Goal: Information Seeking & Learning: Check status

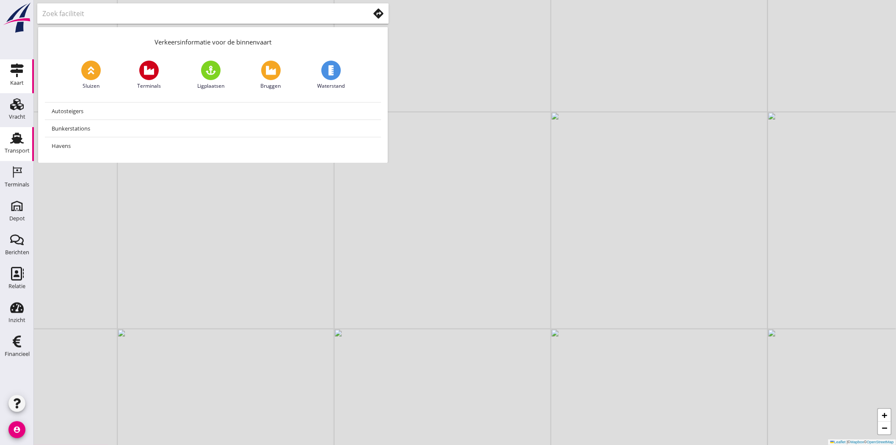
click at [17, 147] on div "Transport" at bounding box center [17, 151] width 25 height 12
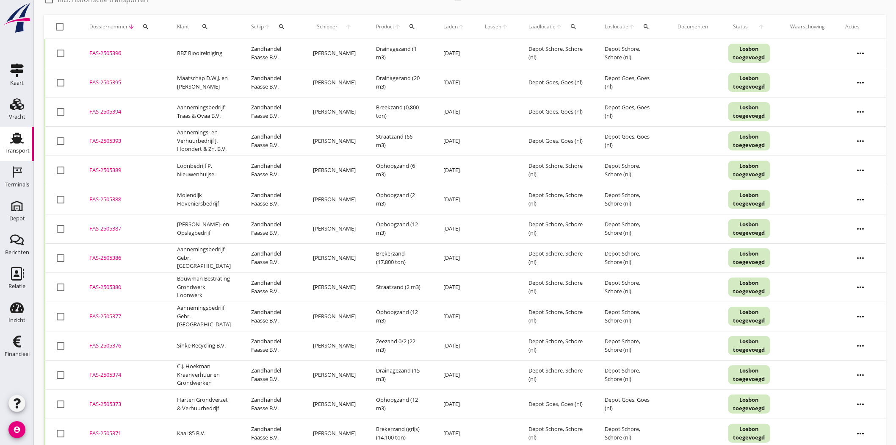
scroll to position [141, 0]
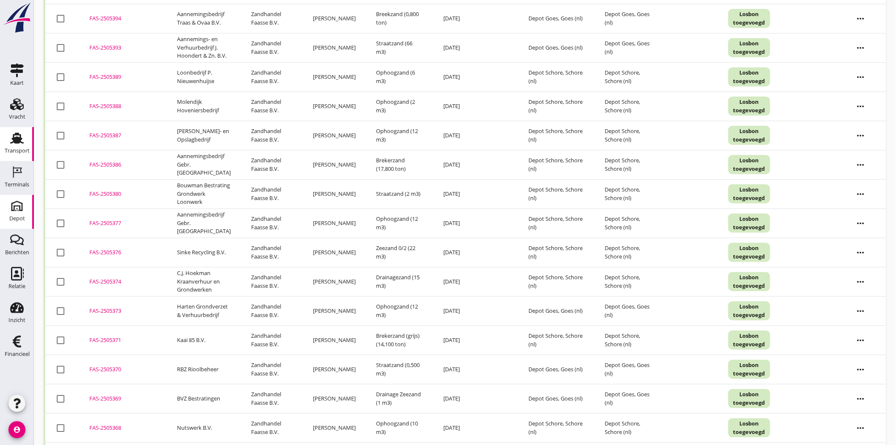
click at [19, 205] on use at bounding box center [17, 206] width 14 height 14
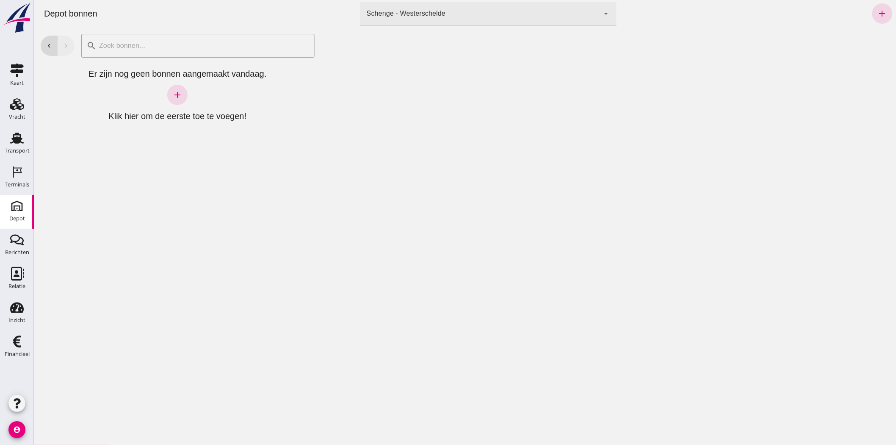
click at [429, 9] on div "Schenge - Westerschelde" at bounding box center [405, 13] width 79 height 10
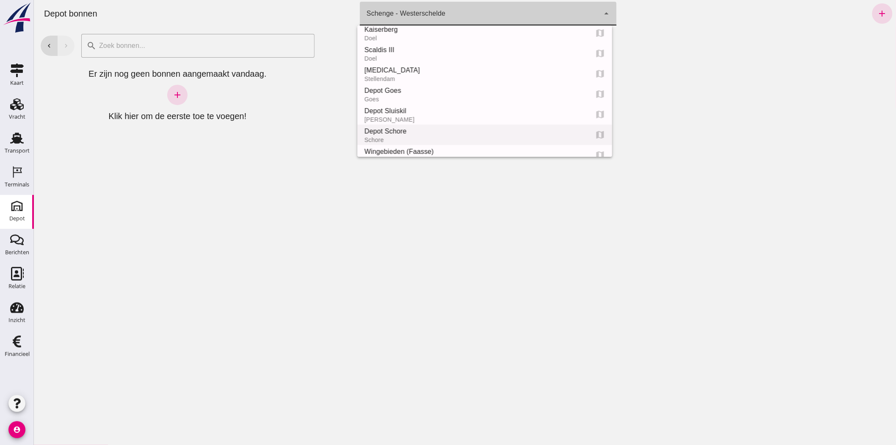
scroll to position [47, 0]
click at [450, 107] on div "Depot Schore" at bounding box center [472, 110] width 217 height 10
type input "da4e762a-ddf1-4556-b2ca-bcf6277de398"
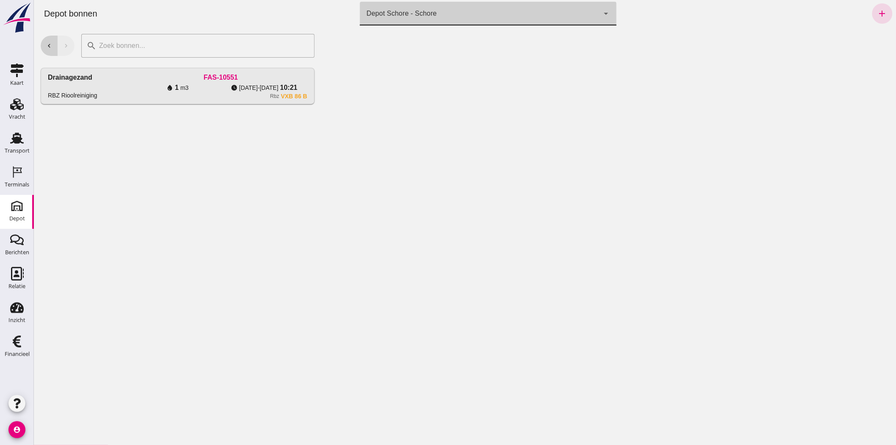
click at [47, 46] on icon "chevron_left" at bounding box center [49, 46] width 8 height 8
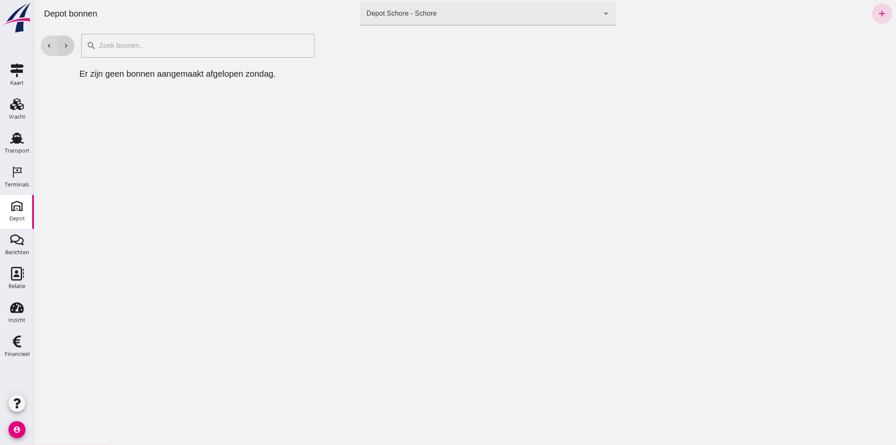
click at [62, 44] on icon "chevron_right" at bounding box center [66, 46] width 8 height 8
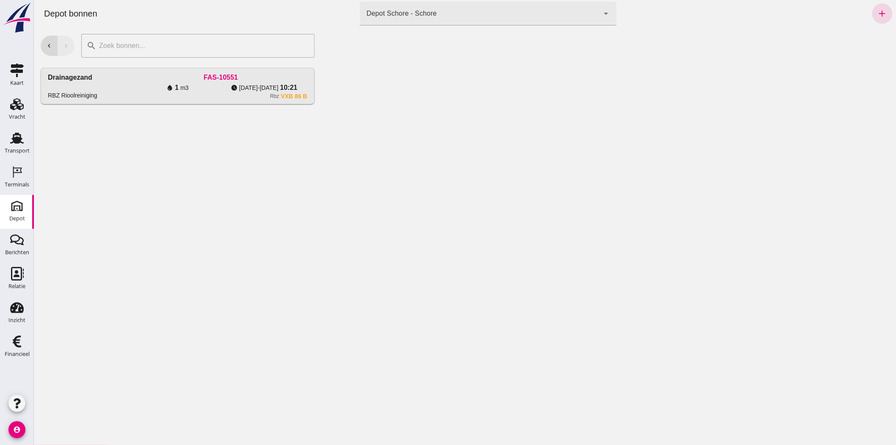
click at [61, 44] on div "chevron_left chevron_right" at bounding box center [57, 46] width 34 height 20
click at [48, 44] on icon "chevron_left" at bounding box center [49, 46] width 8 height 8
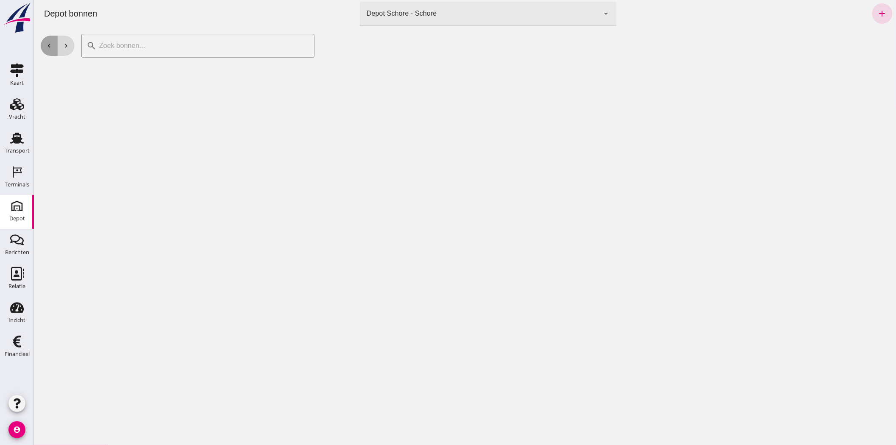
click at [48, 44] on icon "chevron_left" at bounding box center [49, 46] width 8 height 8
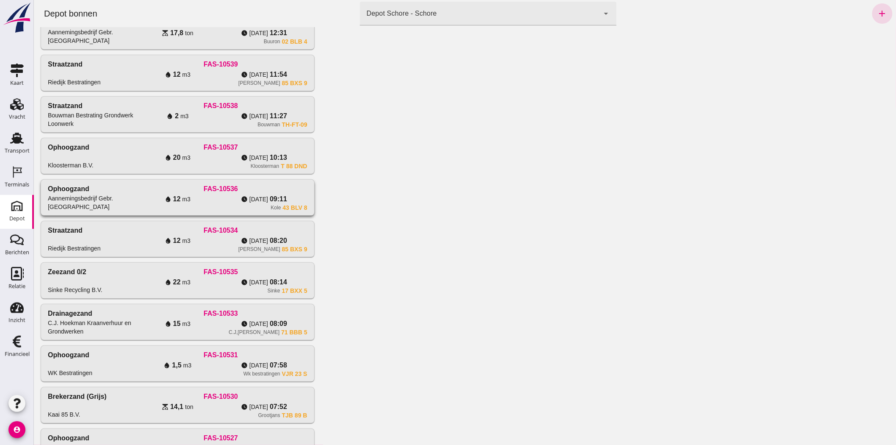
scroll to position [224, 0]
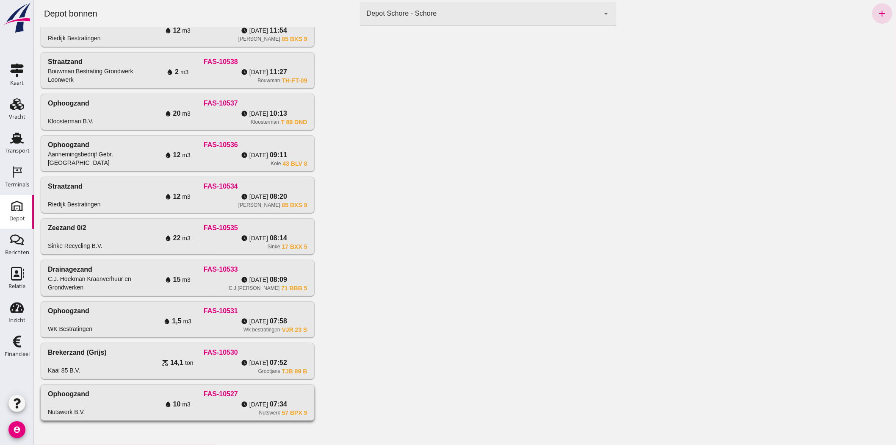
click at [165, 397] on div "FAS-10527" at bounding box center [220, 394] width 173 height 10
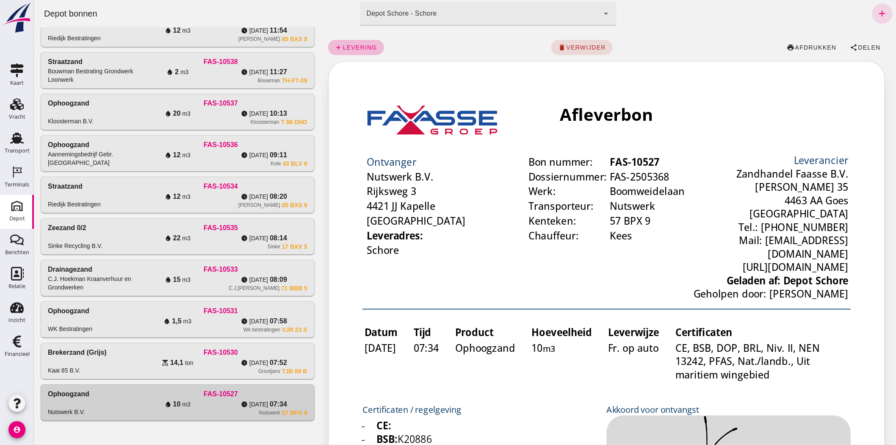
scroll to position [0, 0]
click at [862, 45] on span "Delen" at bounding box center [869, 47] width 23 height 7
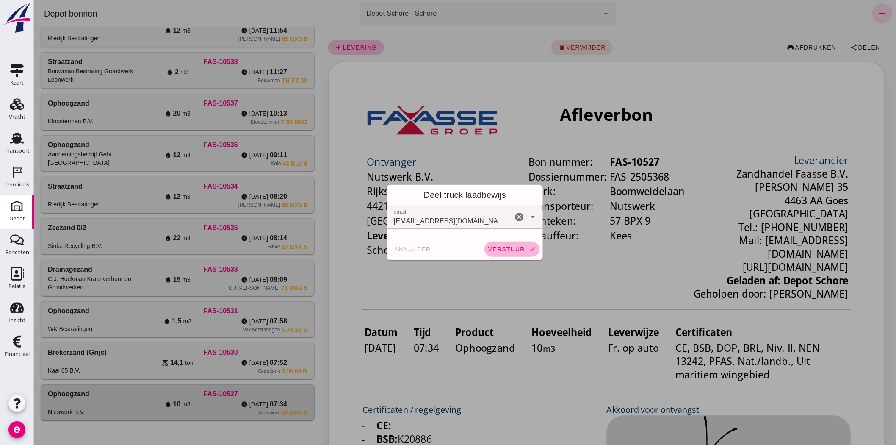
click at [496, 247] on span "verstuur" at bounding box center [505, 249] width 37 height 7
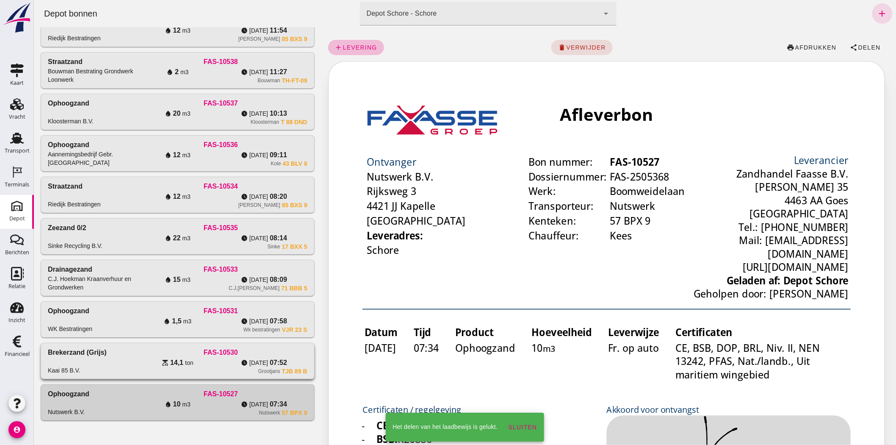
click at [128, 358] on div "Brekerzand (grijs) Kaai 85 B.V." at bounding box center [90, 360] width 86 height 27
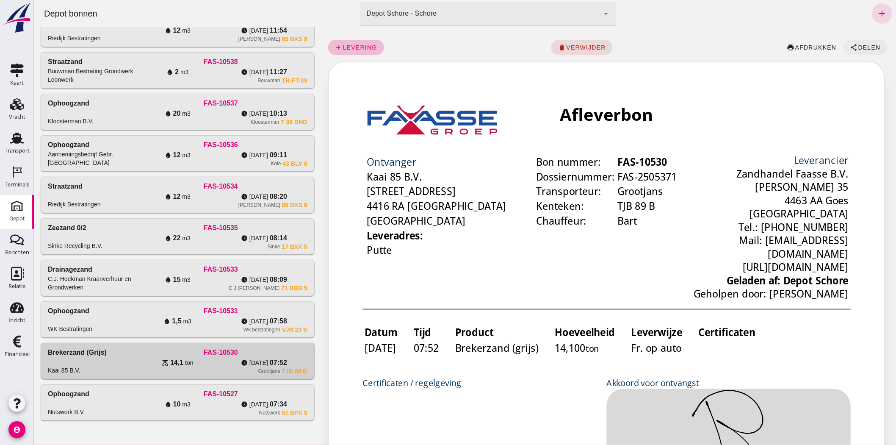
click at [863, 40] on button "share Delen" at bounding box center [865, 47] width 44 height 15
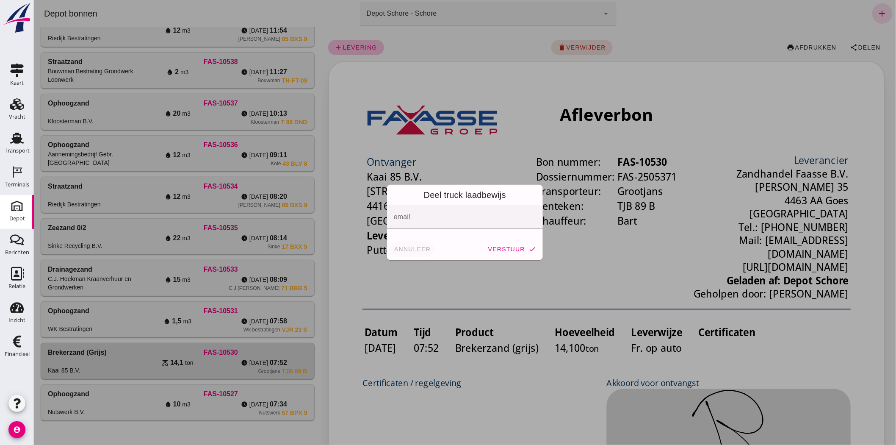
click at [407, 253] on button "annuleer" at bounding box center [412, 248] width 44 height 15
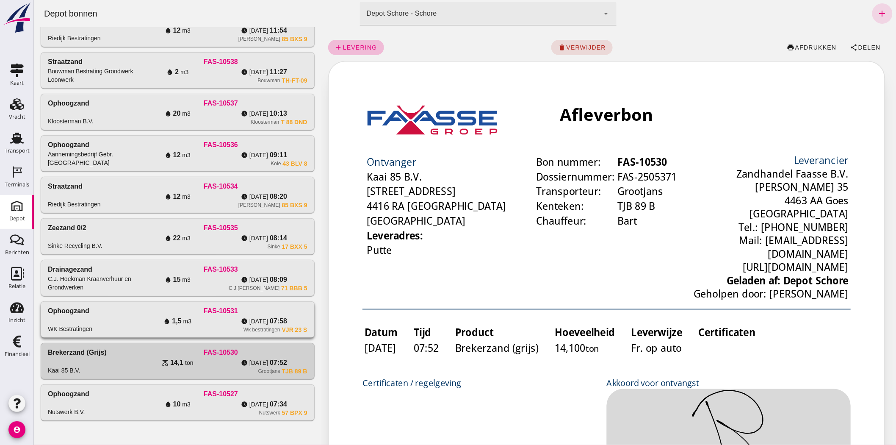
click at [249, 320] on span "[DATE]" at bounding box center [258, 321] width 19 height 8
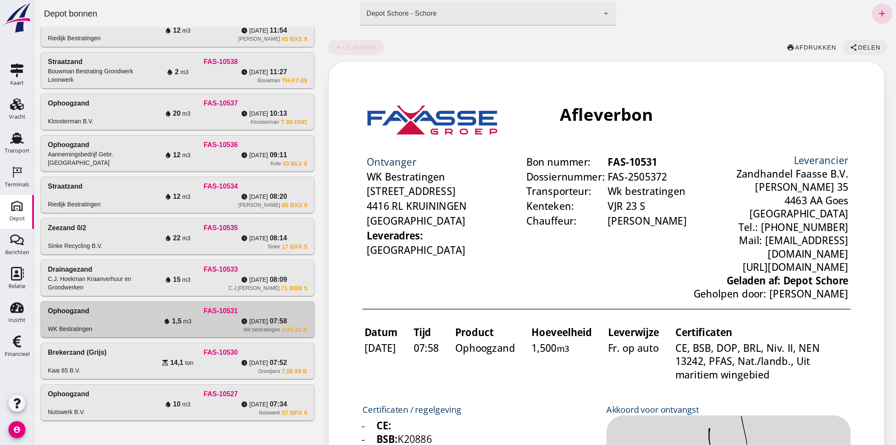
click at [850, 44] on icon "share" at bounding box center [854, 48] width 8 height 8
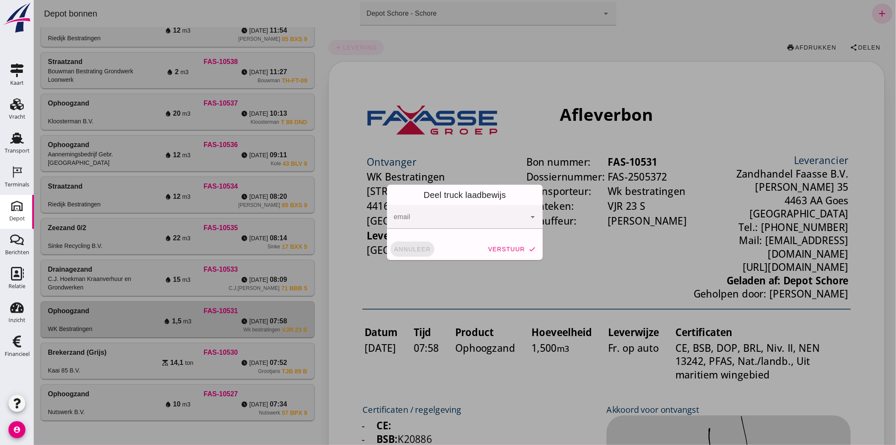
click at [400, 251] on span "annuleer" at bounding box center [411, 249] width 37 height 7
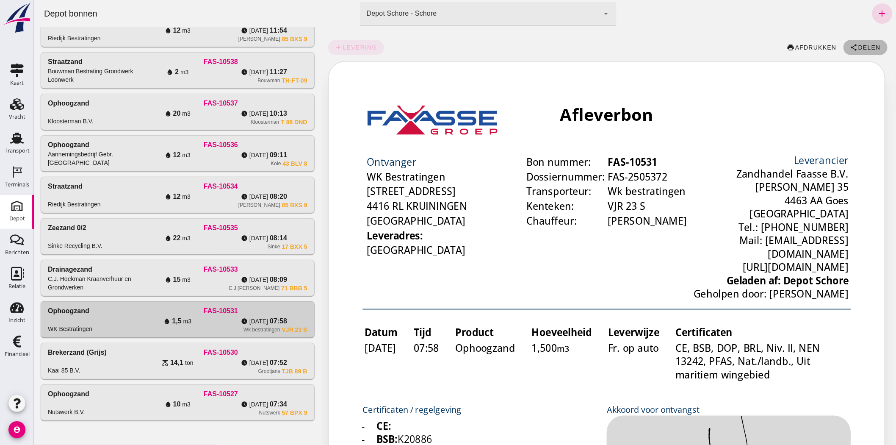
click at [858, 49] on span "Delen" at bounding box center [869, 47] width 23 height 7
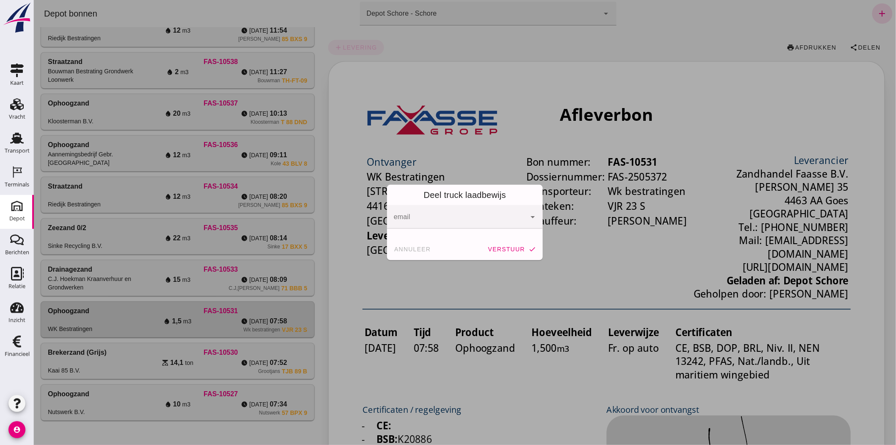
click at [505, 217] on input "email" at bounding box center [458, 221] width 130 height 10
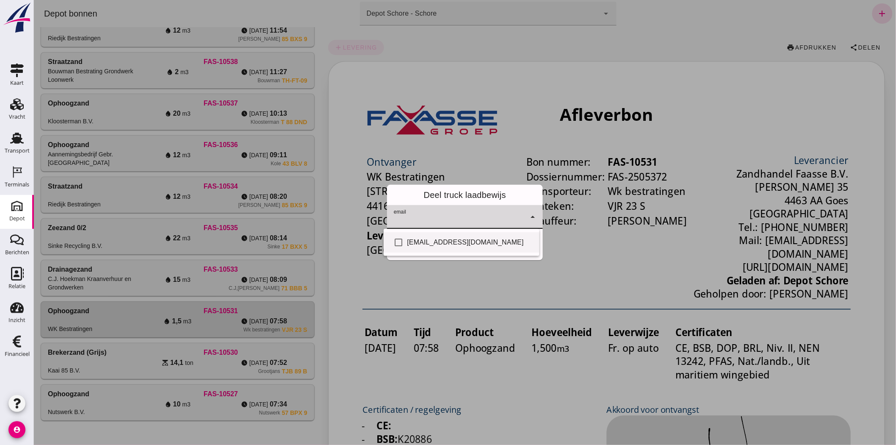
click at [509, 235] on div "check_box_outline_blank [EMAIL_ADDRESS][DOMAIN_NAME]" at bounding box center [461, 242] width 156 height 20
checkbox input "true"
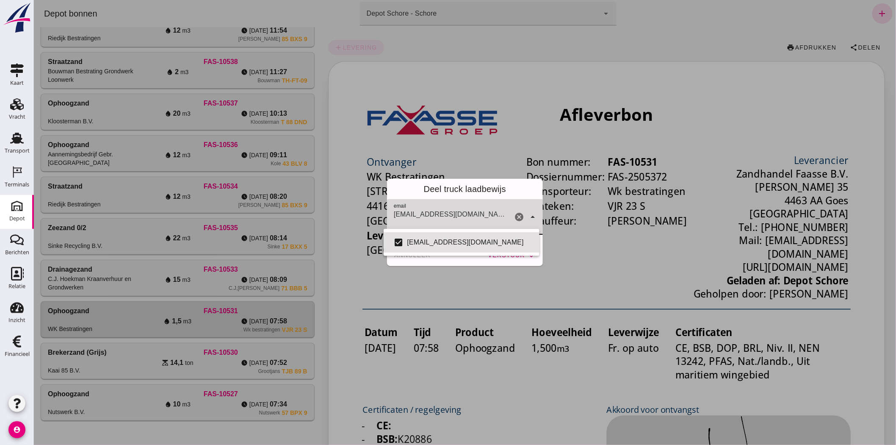
click at [508, 209] on div "[EMAIL_ADDRESS][DOMAIN_NAME]" at bounding box center [449, 217] width 125 height 36
click at [510, 199] on div "Deel truck laadbewijs" at bounding box center [465, 189] width 156 height 20
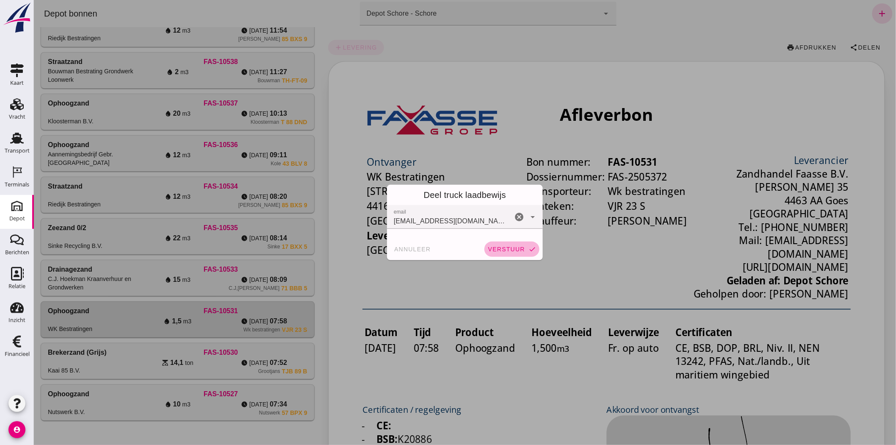
click at [511, 248] on span "verstuur" at bounding box center [505, 249] width 37 height 7
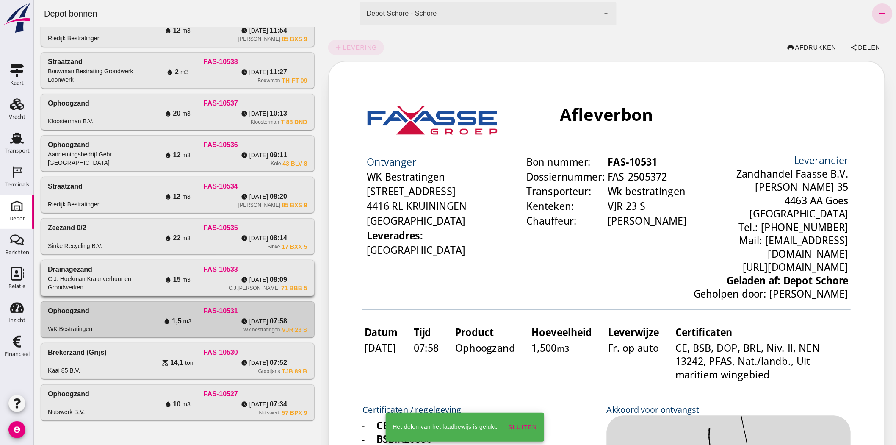
click at [210, 293] on div "Drainagezand C.J. Hoekman Kraanverhuur en Grondwerken FAS-10533 water_drop 15 m…" at bounding box center [177, 278] width 273 height 36
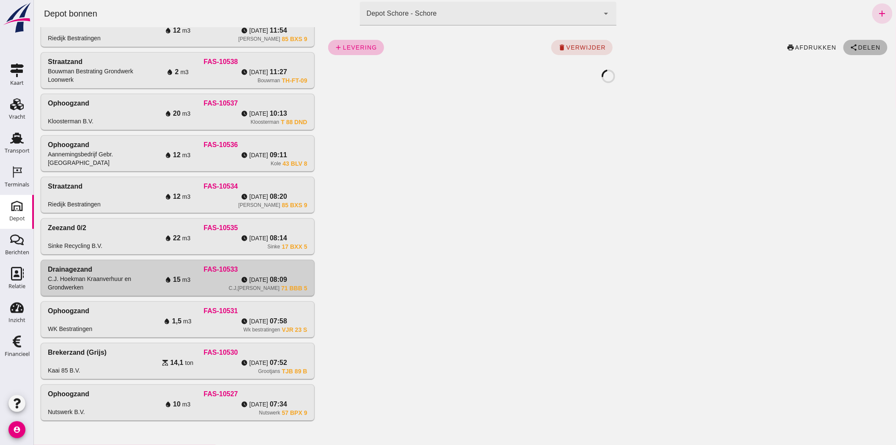
click at [868, 48] on span "Delen" at bounding box center [869, 47] width 23 height 7
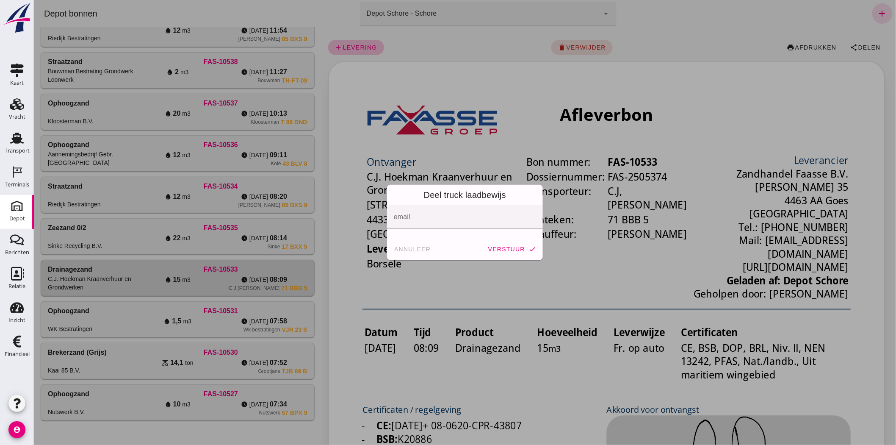
click at [400, 248] on span "annuleer" at bounding box center [411, 249] width 37 height 7
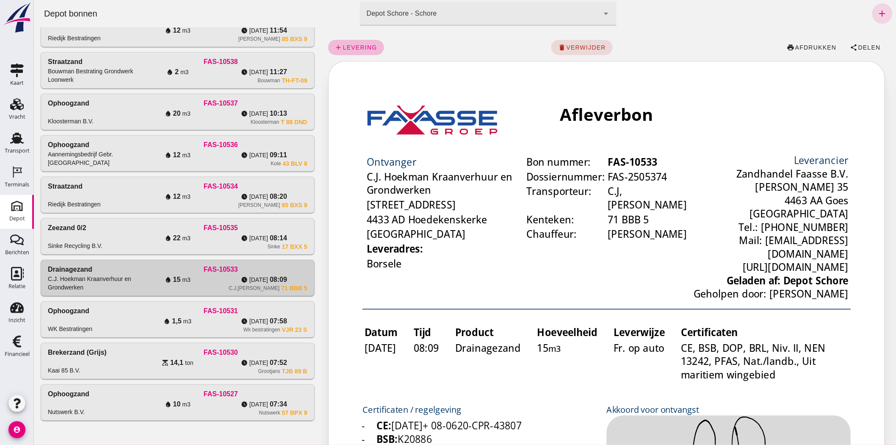
drag, startPoint x: 224, startPoint y: 243, endPoint x: 640, endPoint y: 111, distance: 436.2
click at [224, 244] on div "Sinke 17 BXX 5" at bounding box center [220, 246] width 173 height 7
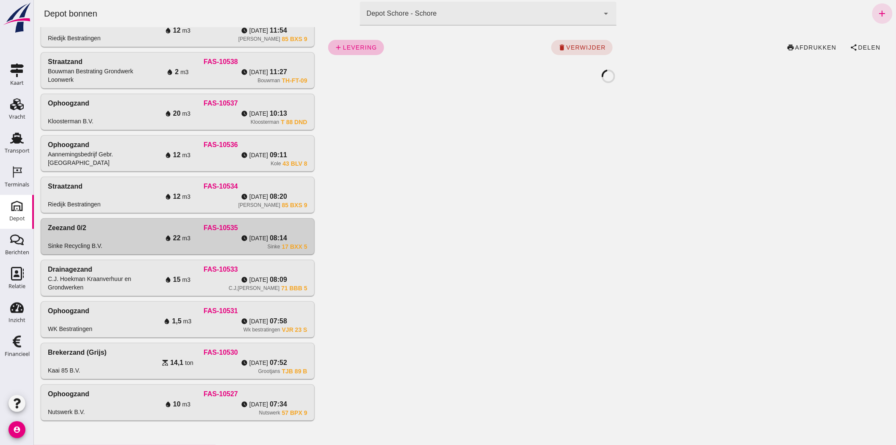
click at [856, 39] on div "add levering delete verwijder print afdrukken share Delen" at bounding box center [608, 47] width 561 height 27
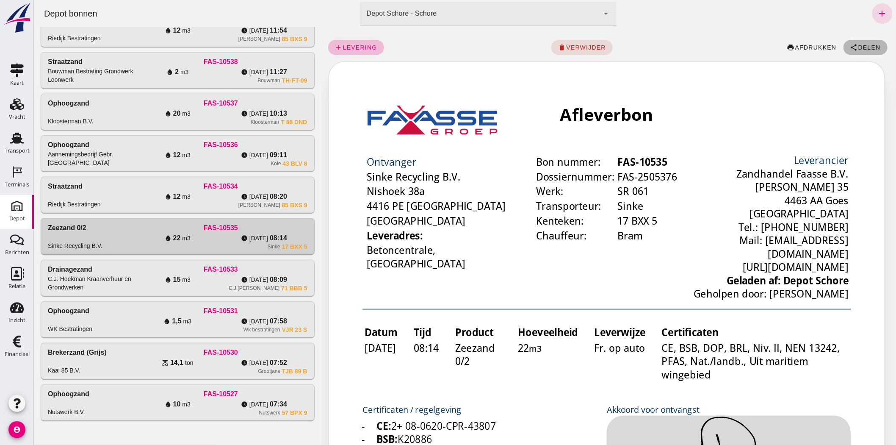
click at [858, 49] on span "Delen" at bounding box center [869, 47] width 23 height 7
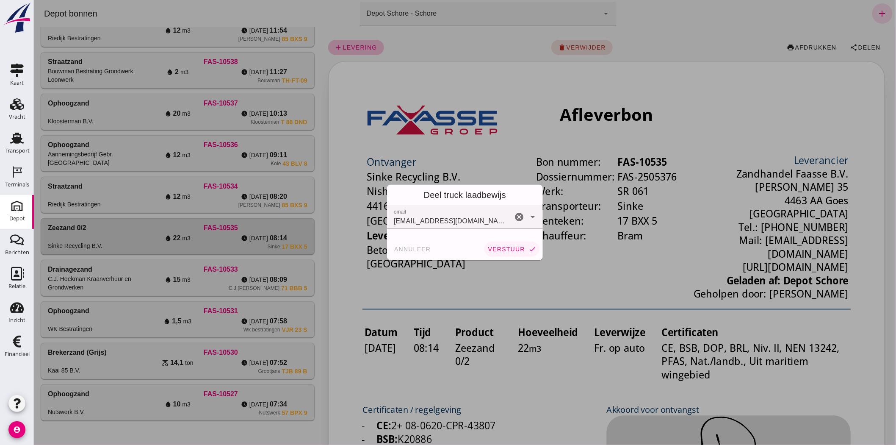
click at [504, 252] on span "verstuur" at bounding box center [505, 249] width 37 height 7
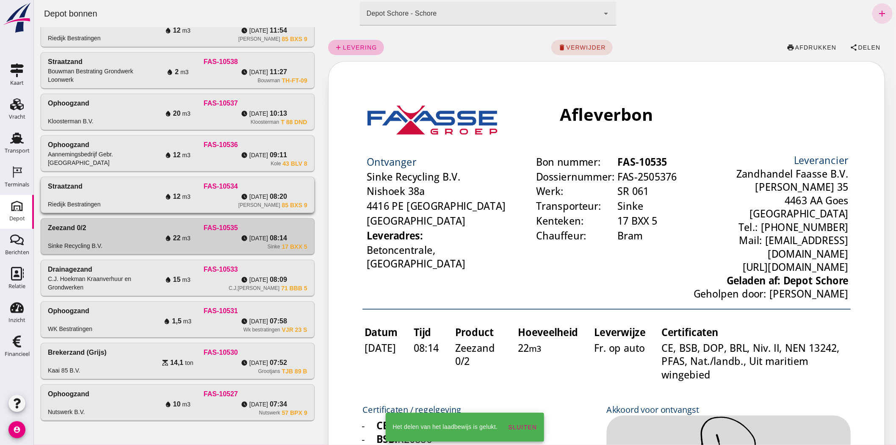
click at [254, 197] on span "[DATE]" at bounding box center [258, 196] width 19 height 8
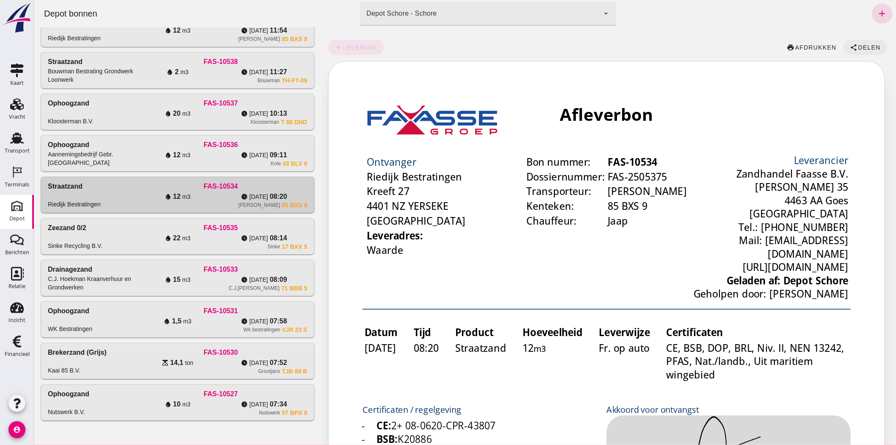
click at [862, 48] on span "Delen" at bounding box center [869, 47] width 23 height 7
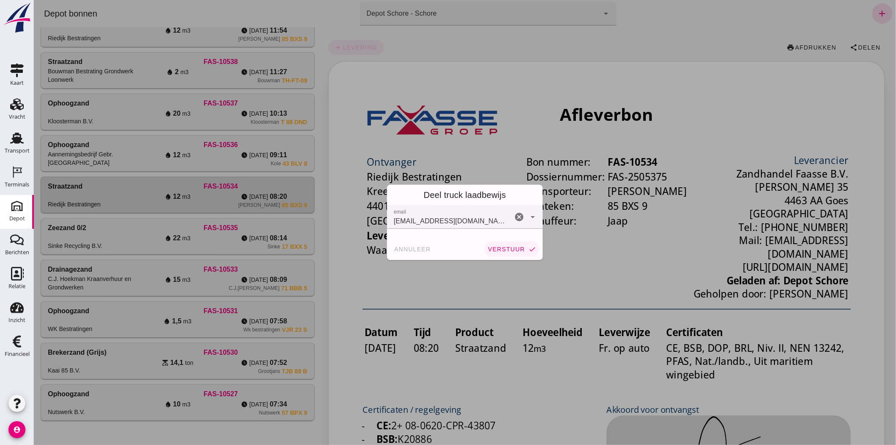
click at [500, 249] on span "verstuur" at bounding box center [505, 249] width 37 height 7
click at [251, 155] on span "[DATE]" at bounding box center [258, 155] width 19 height 8
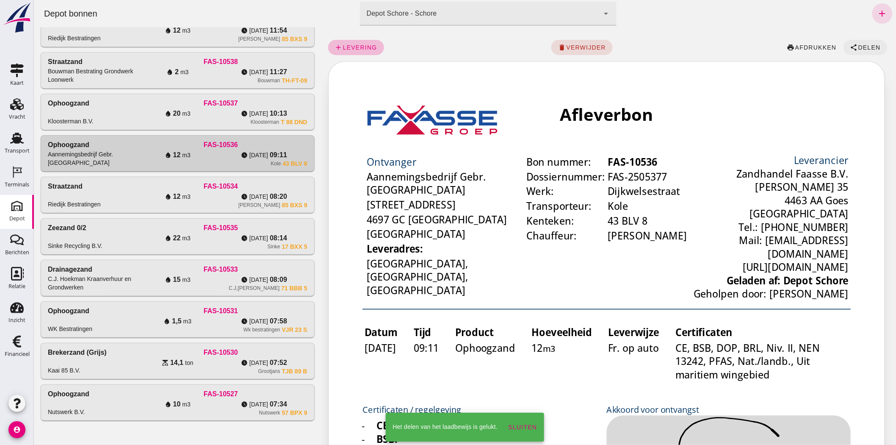
click at [872, 42] on button "share Delen" at bounding box center [865, 47] width 44 height 15
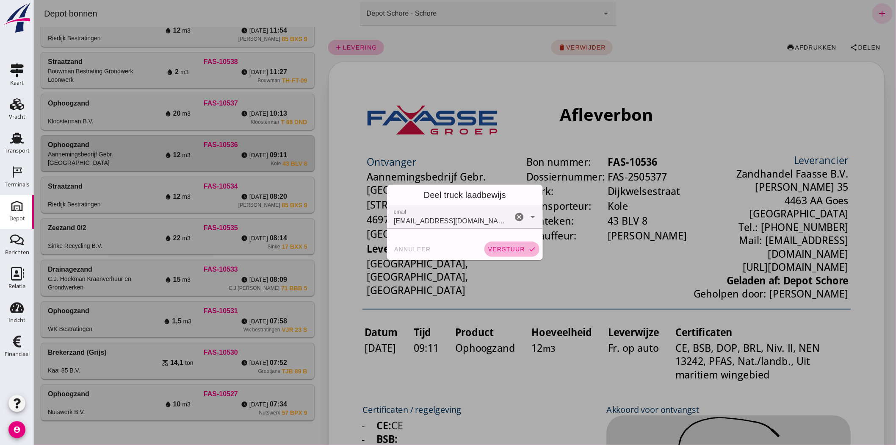
click at [505, 249] on span "verstuur" at bounding box center [505, 249] width 37 height 7
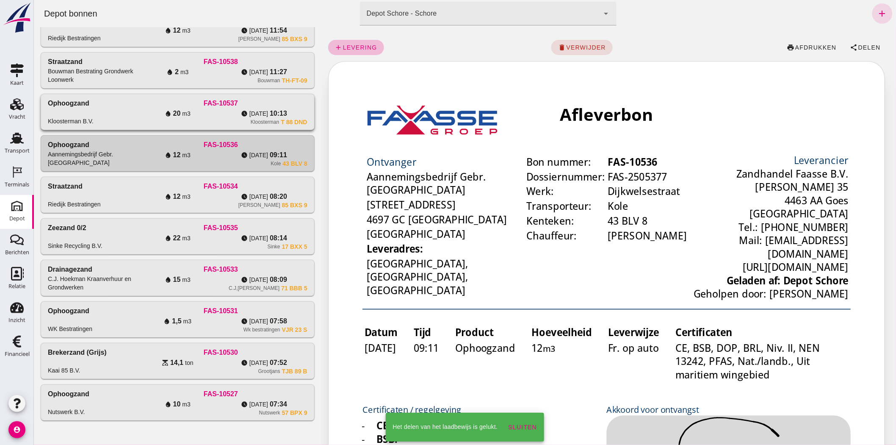
click at [209, 113] on div "water_drop 20 m3" at bounding box center [177, 113] width 86 height 10
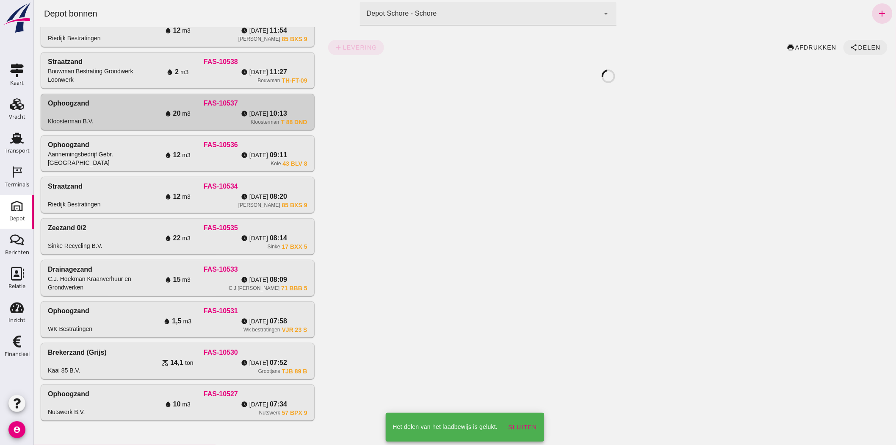
click at [850, 52] on button "share Delen" at bounding box center [865, 47] width 44 height 15
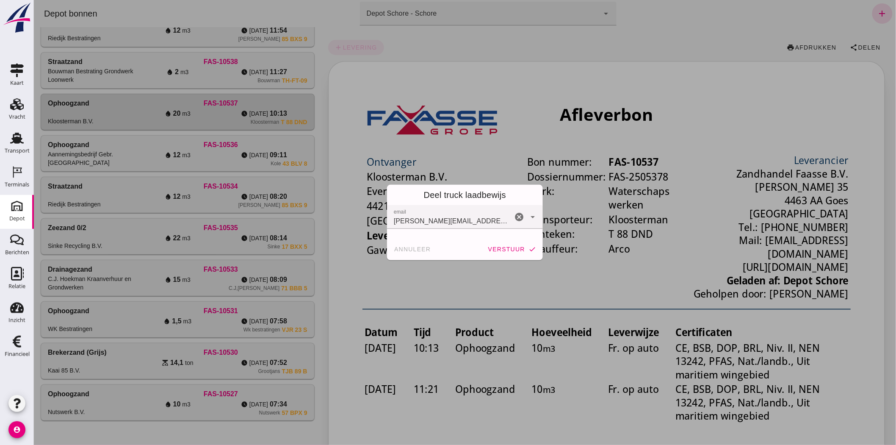
click at [501, 252] on span "verstuur" at bounding box center [505, 249] width 37 height 7
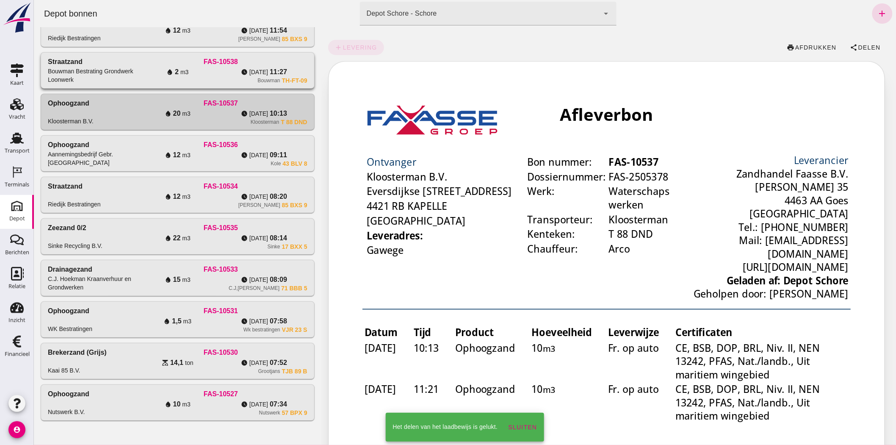
click at [216, 86] on div "Straatzand Bouwman Bestrating Grondwerk Loonwerk FAS-10538 water_drop 2 m3 watc…" at bounding box center [177, 71] width 273 height 36
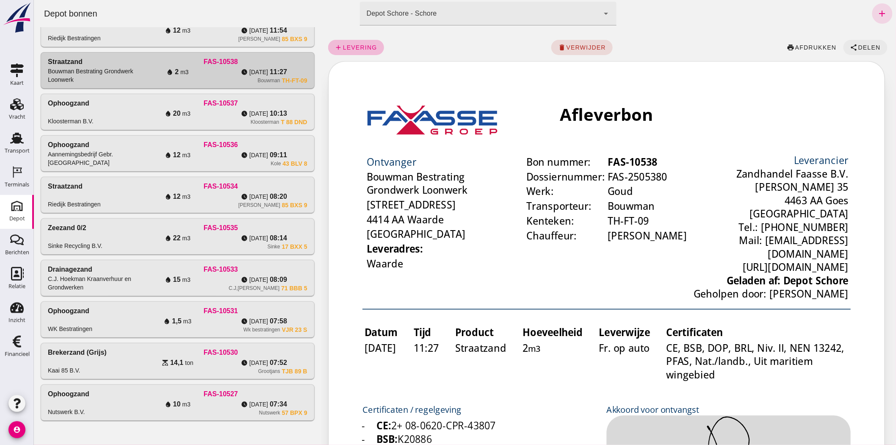
click at [876, 46] on button "share Delen" at bounding box center [865, 47] width 44 height 15
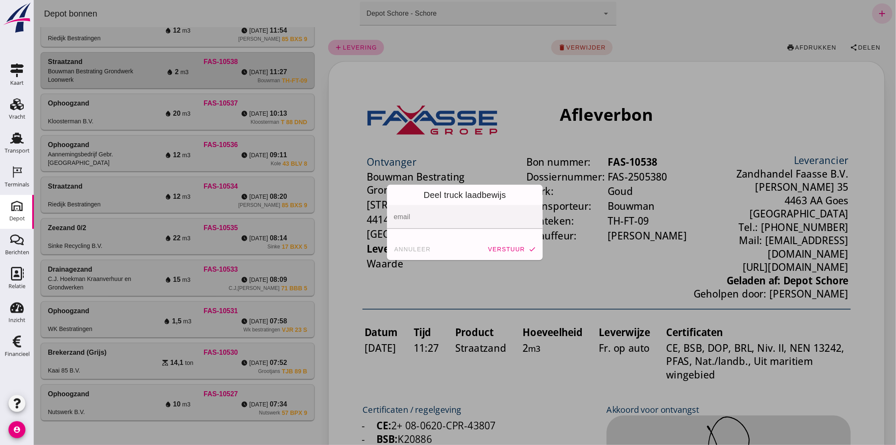
click at [396, 249] on span "annuleer" at bounding box center [411, 249] width 37 height 7
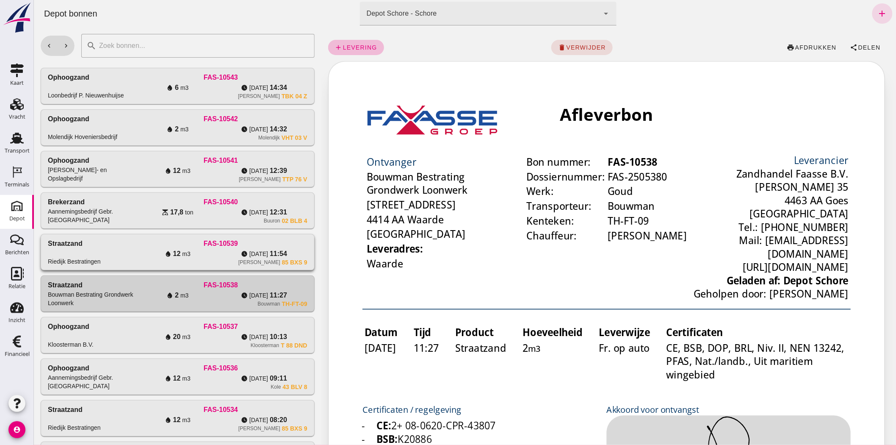
click at [246, 247] on div "FAS-10539" at bounding box center [220, 243] width 173 height 10
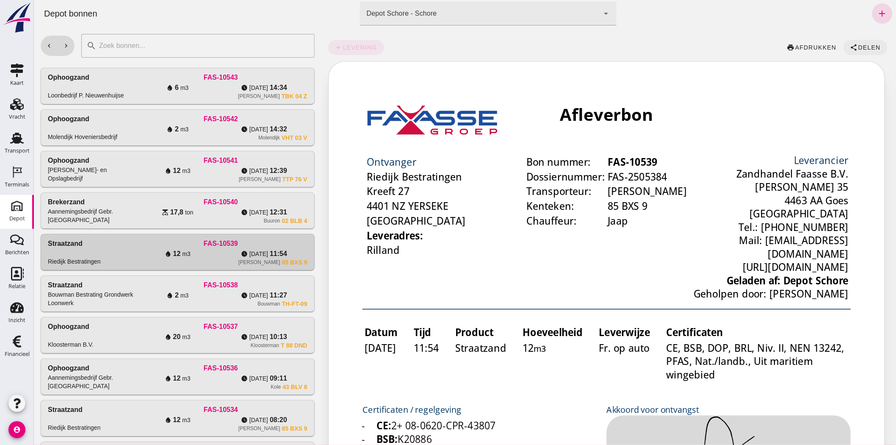
click at [851, 48] on span "share Delen" at bounding box center [865, 48] width 30 height 8
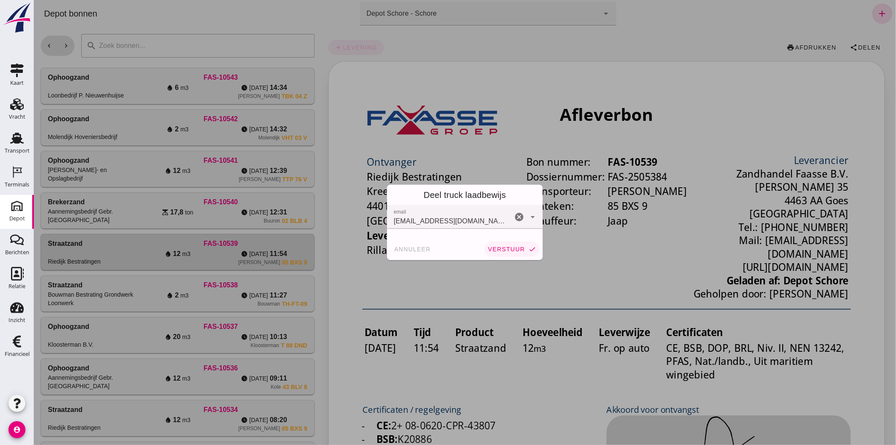
click at [488, 248] on span "verstuur" at bounding box center [505, 249] width 37 height 7
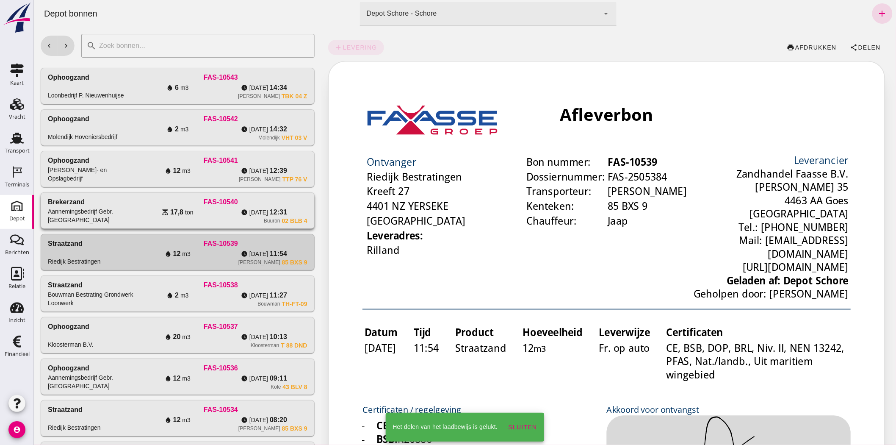
drag, startPoint x: 196, startPoint y: 209, endPoint x: 231, endPoint y: 210, distance: 34.3
click at [196, 210] on div "scale 17,8 ton" at bounding box center [177, 212] width 86 height 10
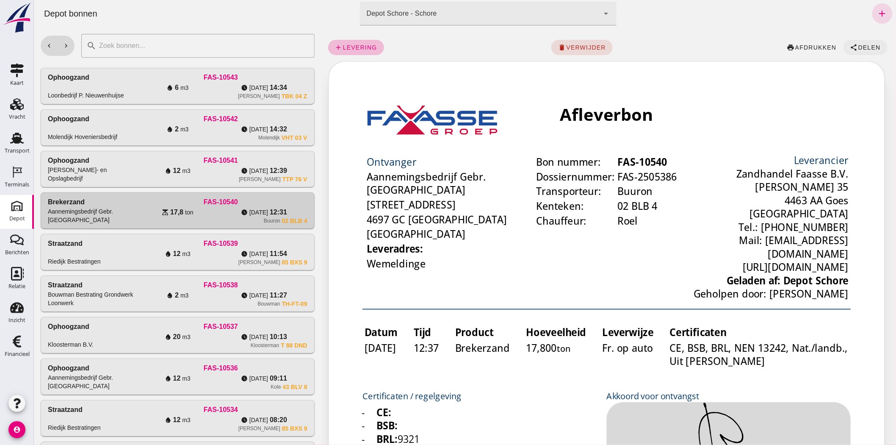
click at [872, 47] on span "Delen" at bounding box center [869, 47] width 23 height 7
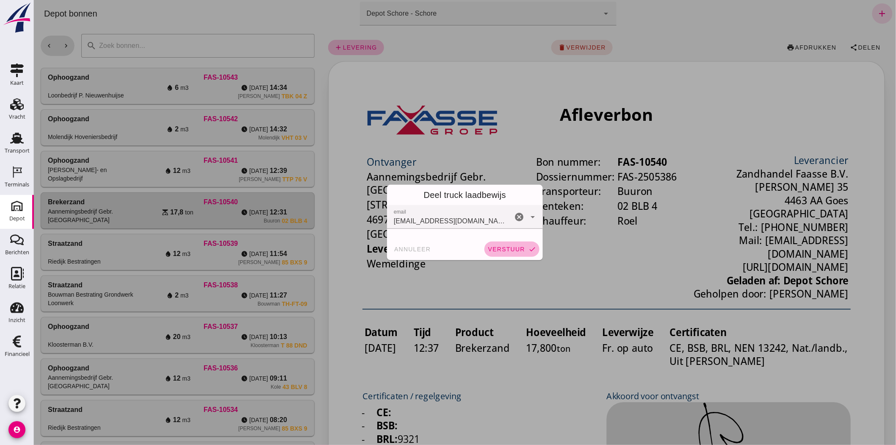
click at [490, 246] on span "verstuur" at bounding box center [505, 249] width 37 height 7
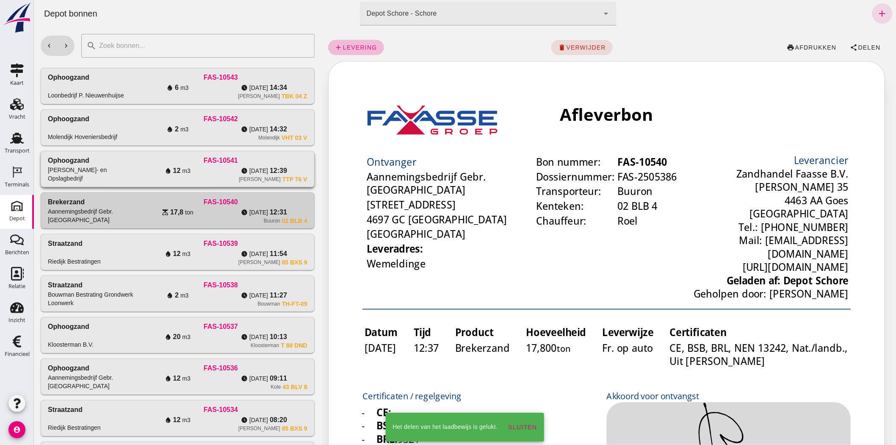
click at [112, 181] on div "[PERSON_NAME]- en Opslagbedrijf" at bounding box center [90, 174] width 86 height 17
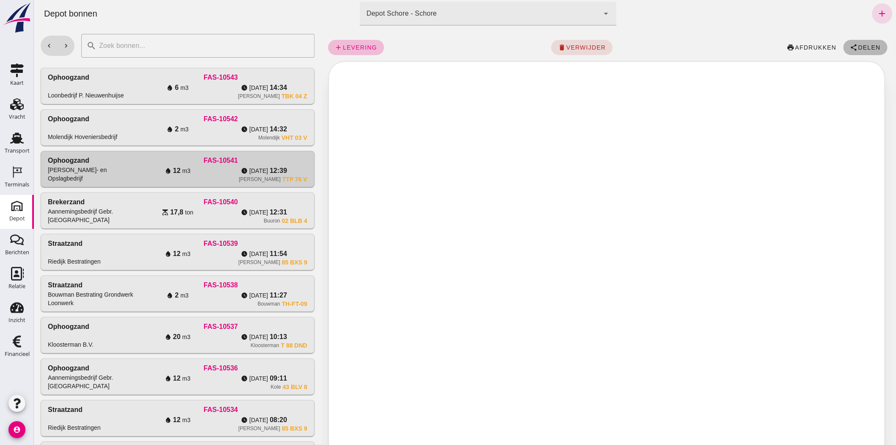
click at [863, 47] on span "Delen" at bounding box center [869, 47] width 23 height 7
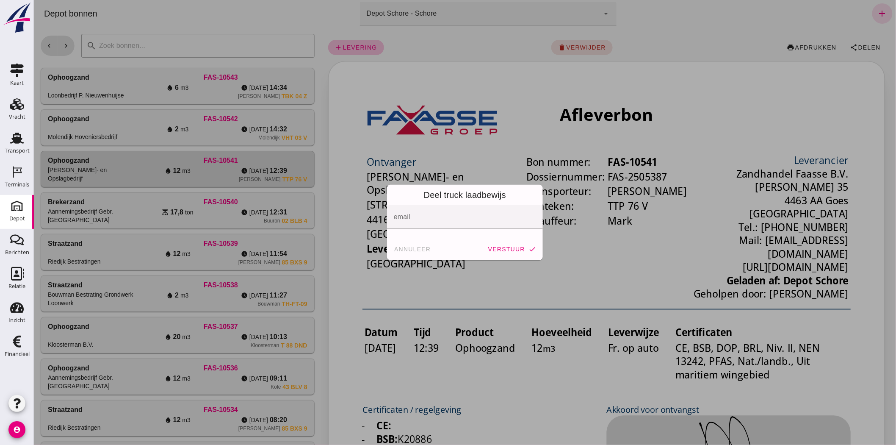
drag, startPoint x: 419, startPoint y: 247, endPoint x: 403, endPoint y: 243, distance: 16.2
click at [417, 248] on span "annuleer" at bounding box center [411, 249] width 37 height 7
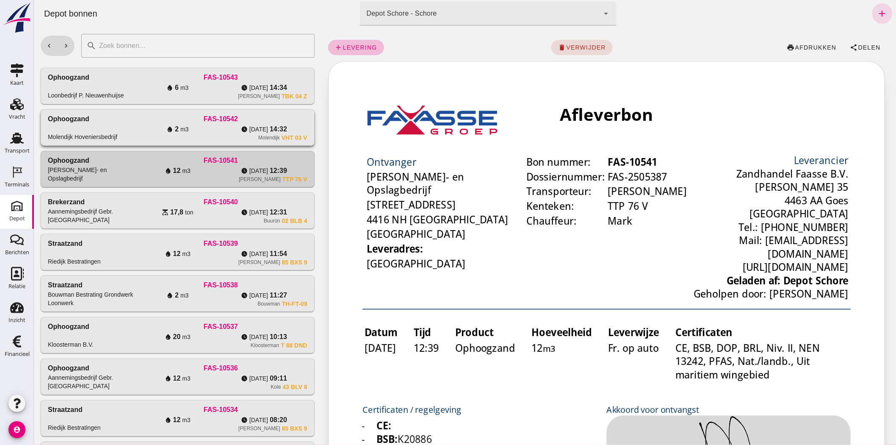
click at [154, 130] on div "water_drop 2 m3" at bounding box center [177, 129] width 86 height 10
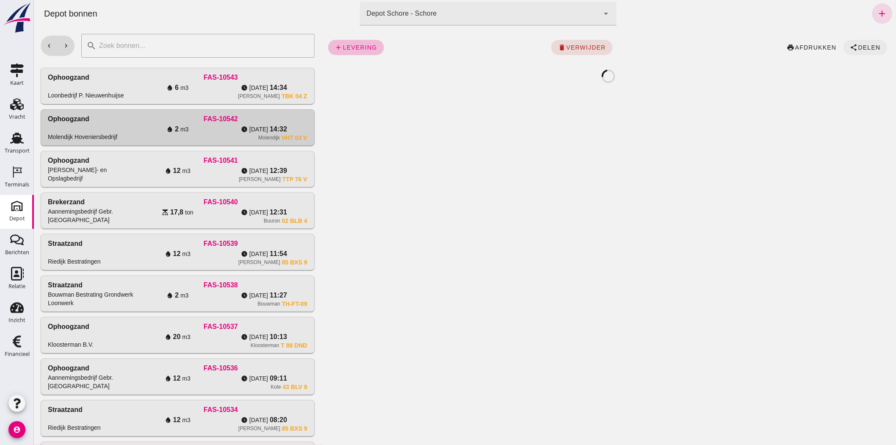
click at [860, 44] on span "Delen" at bounding box center [869, 47] width 23 height 7
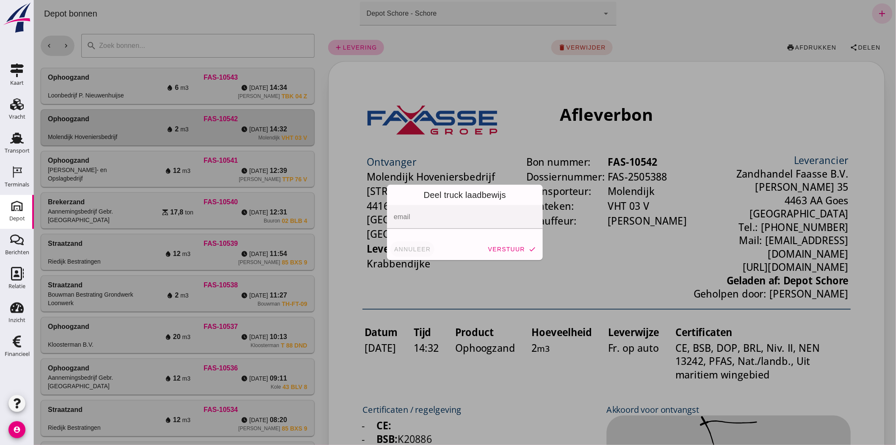
click at [418, 251] on span "annuleer" at bounding box center [411, 249] width 37 height 7
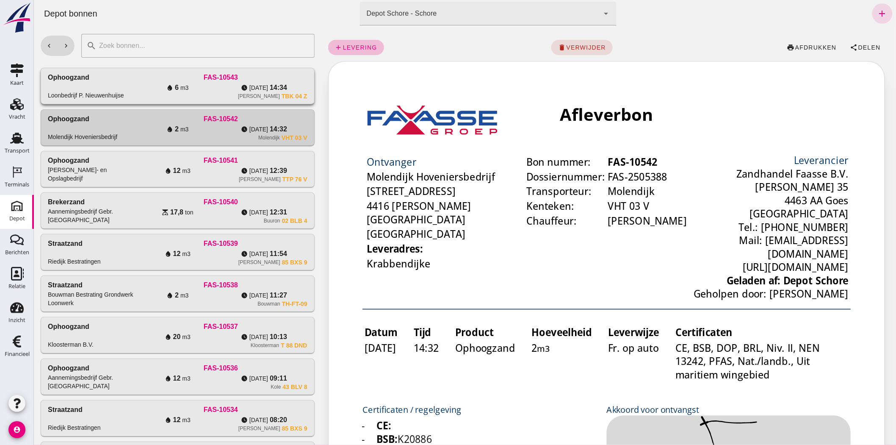
click at [161, 91] on div "water_drop 6 m3" at bounding box center [177, 88] width 86 height 10
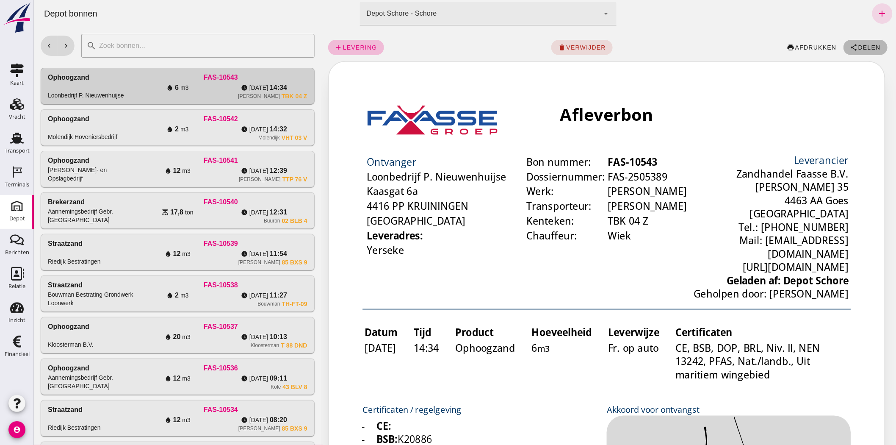
click at [850, 44] on icon "share" at bounding box center [854, 48] width 8 height 8
click at [871, 51] on button "share Delen" at bounding box center [865, 47] width 44 height 15
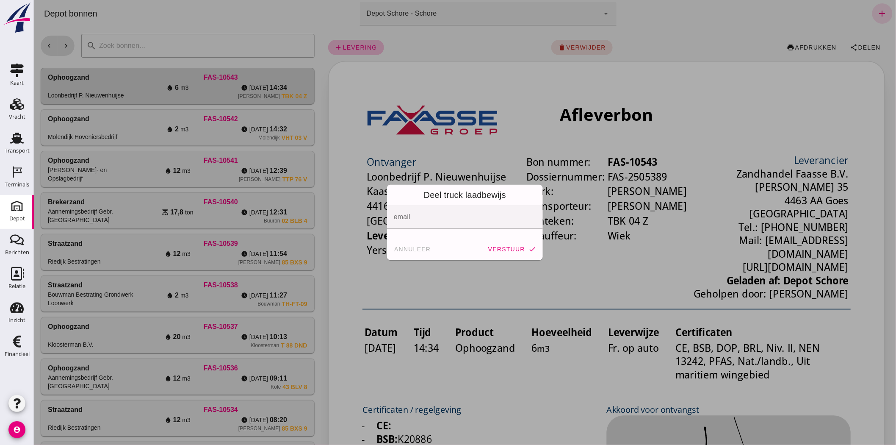
click at [371, 246] on div at bounding box center [464, 222] width 862 height 445
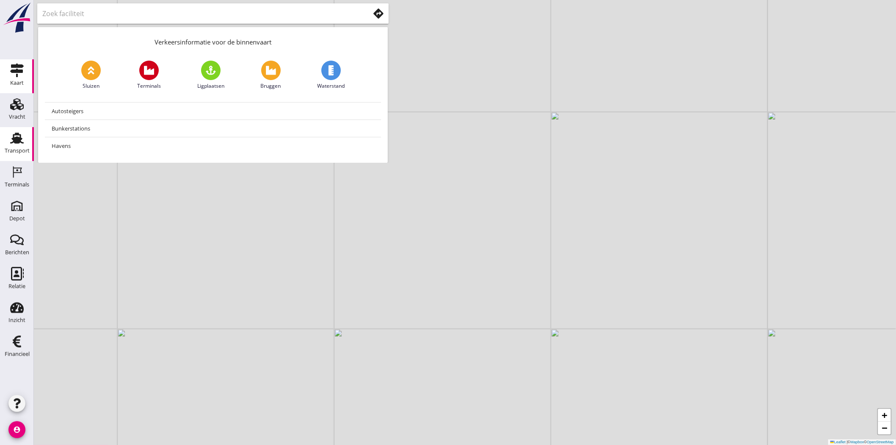
click at [27, 142] on link "Transport Transport" at bounding box center [17, 144] width 34 height 34
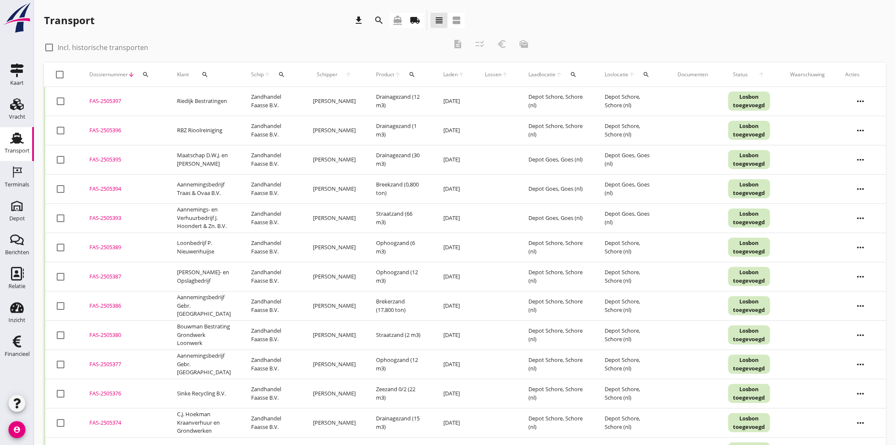
click at [410, 20] on icon "local_shipping" at bounding box center [415, 20] width 10 height 10
click at [374, 19] on icon "search" at bounding box center [379, 20] width 10 height 10
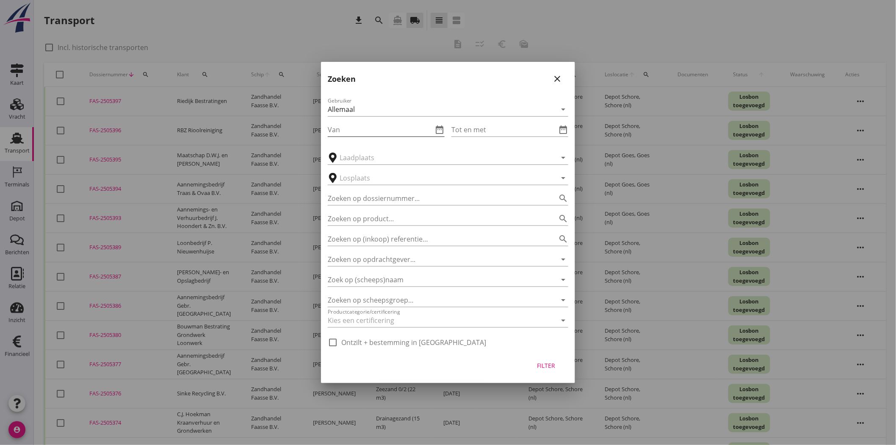
click at [396, 133] on input "Van" at bounding box center [380, 130] width 105 height 14
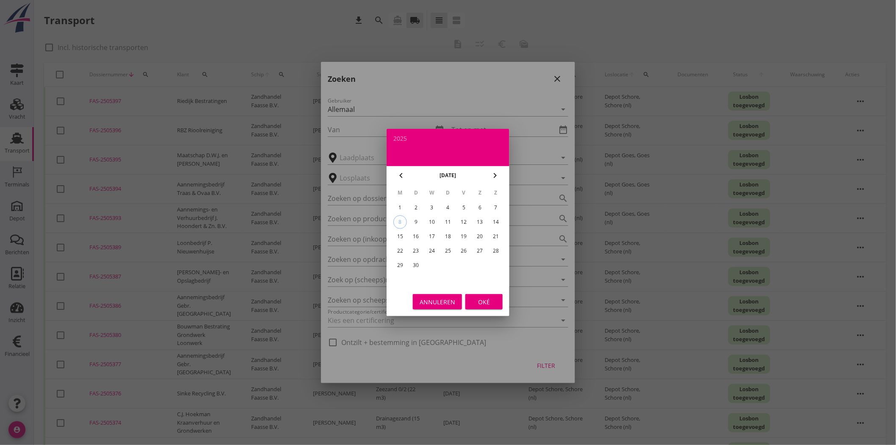
click at [446, 128] on div at bounding box center [448, 222] width 896 height 445
drag, startPoint x: 446, startPoint y: 302, endPoint x: 451, endPoint y: 174, distance: 128.0
click at [446, 302] on div "Annuleren" at bounding box center [438, 301] width 36 height 9
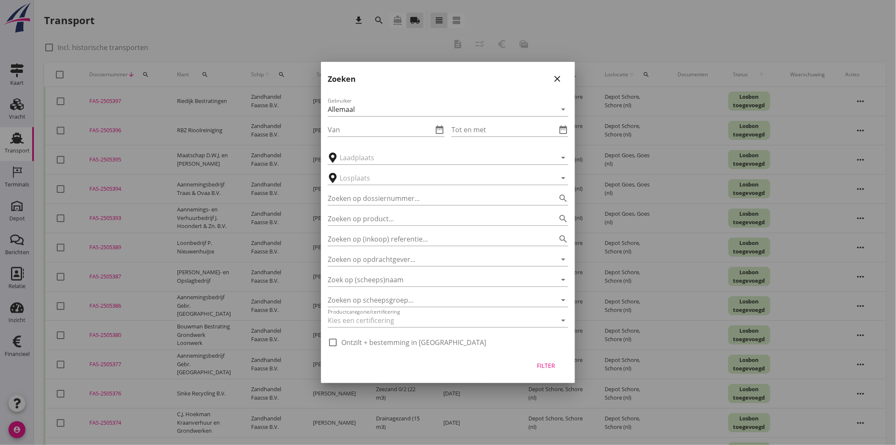
click at [439, 128] on icon "date_range" at bounding box center [439, 130] width 10 height 10
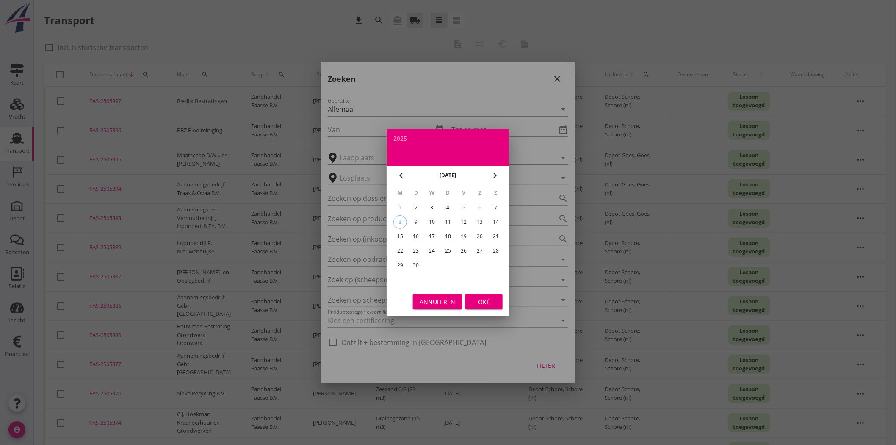
click at [395, 180] on button "chevron_left" at bounding box center [400, 175] width 15 height 15
click at [396, 178] on icon "chevron_left" at bounding box center [401, 175] width 10 height 10
click at [432, 206] on div "2" at bounding box center [432, 208] width 14 height 14
type input "2025-07-02"
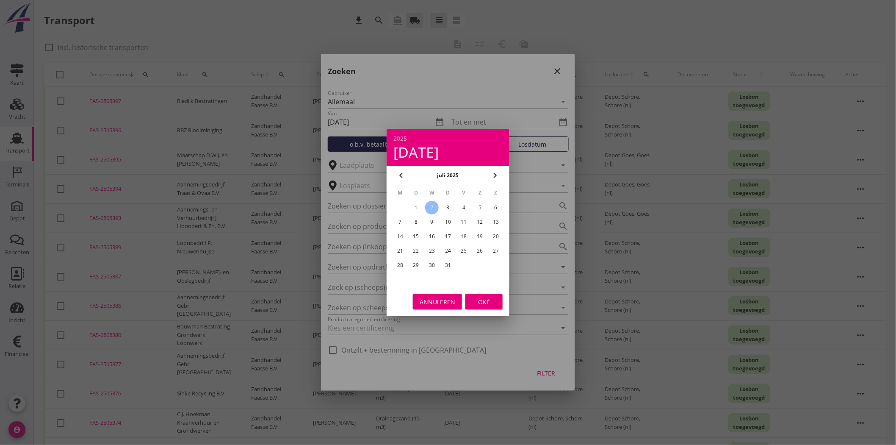
click at [486, 302] on div "Oké" at bounding box center [484, 301] width 24 height 9
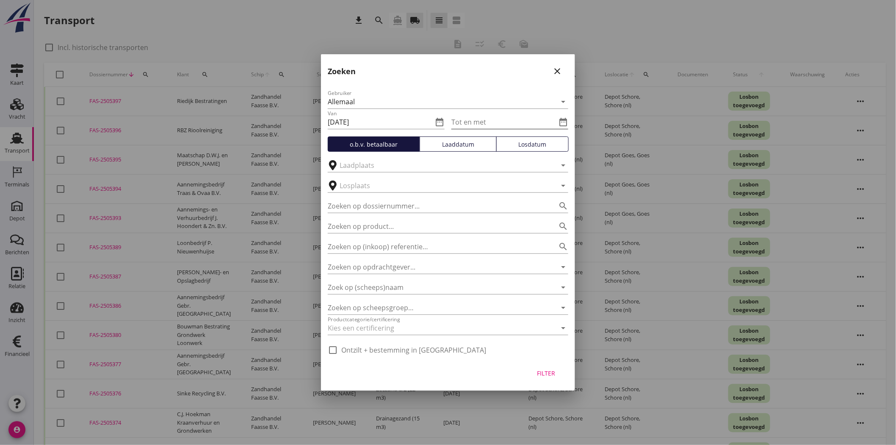
click at [563, 120] on icon "date_range" at bounding box center [563, 122] width 10 height 10
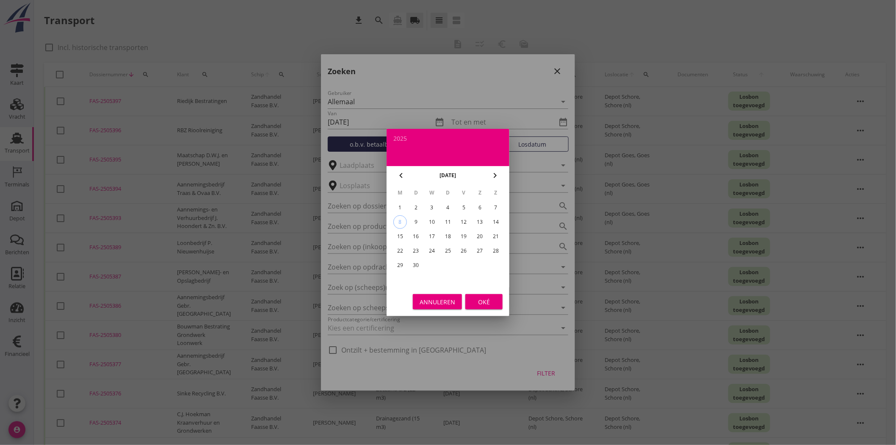
click at [397, 219] on div "8" at bounding box center [400, 222] width 13 height 13
type input "2025-09-08"
click at [483, 303] on div "Oké" at bounding box center [484, 301] width 24 height 9
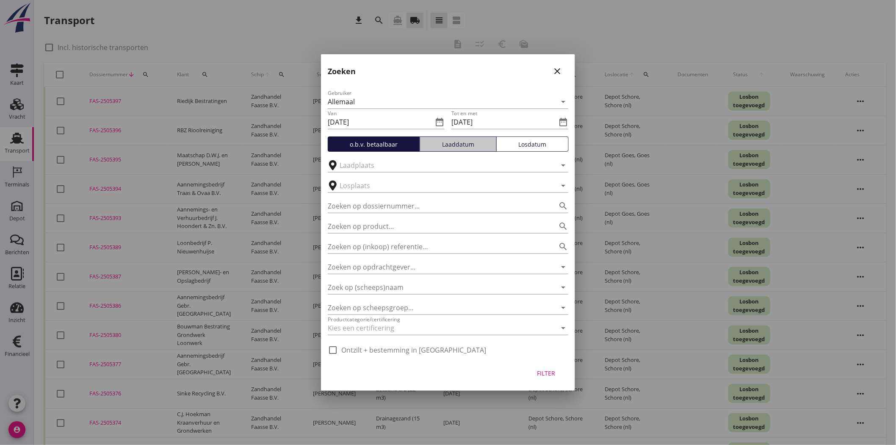
click at [472, 140] on div "Laaddatum" at bounding box center [457, 144] width 69 height 9
click at [411, 269] on input "Zoeken op opdrachtgever..." at bounding box center [436, 267] width 217 height 14
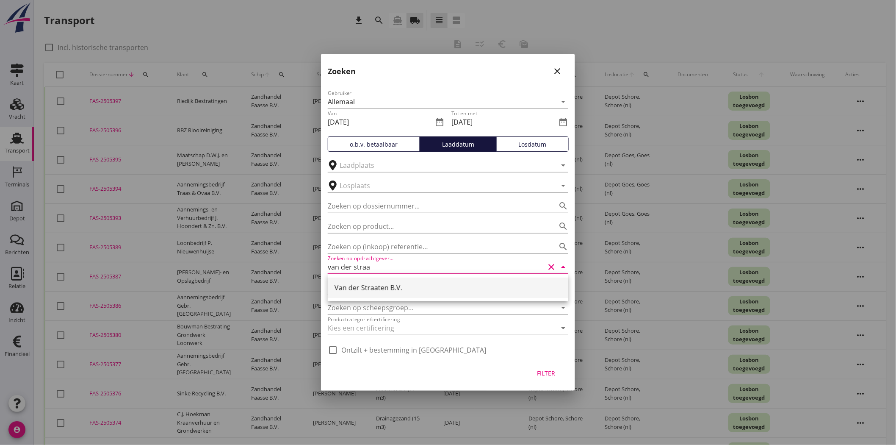
click at [398, 294] on div "Van der Straaten B.V." at bounding box center [448, 287] width 227 height 20
type input "Van der Straaten B.V."
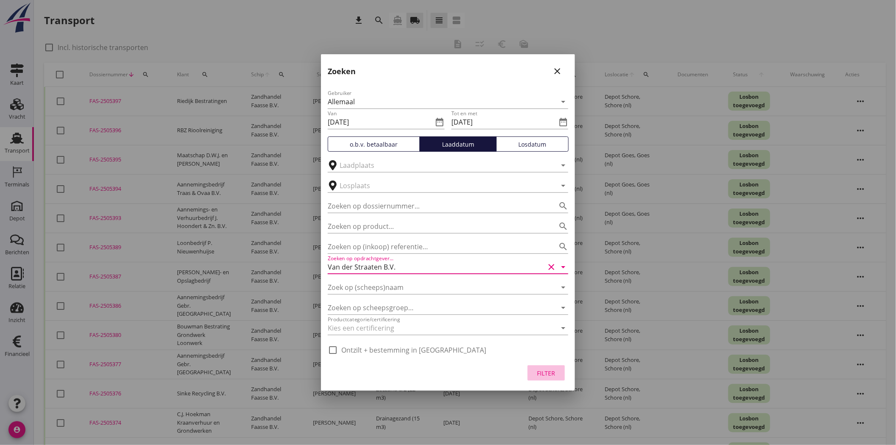
click at [549, 376] on div "Filter" at bounding box center [546, 372] width 24 height 9
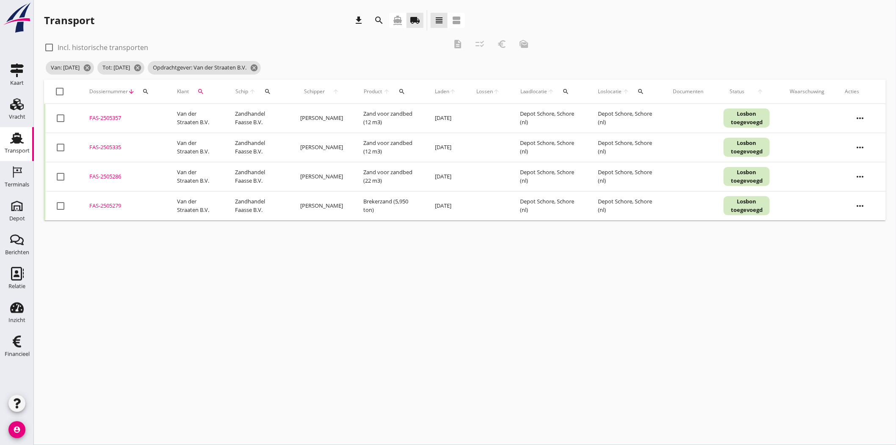
click at [49, 49] on div at bounding box center [49, 47] width 14 height 14
checkbox input "true"
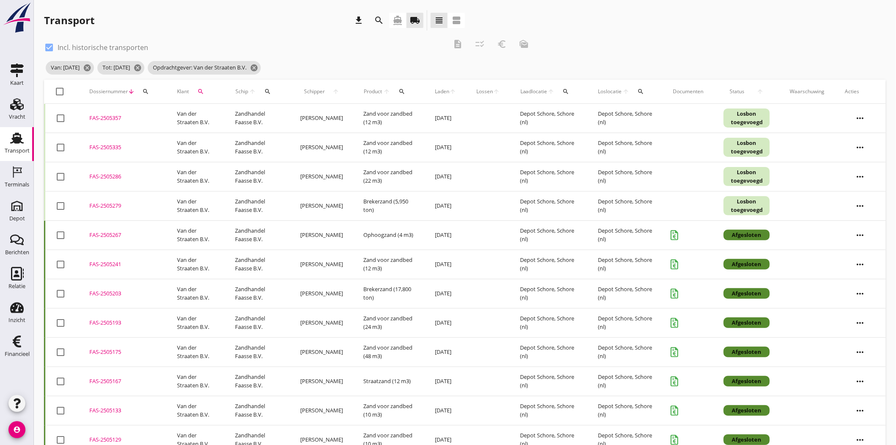
click at [358, 19] on icon "download" at bounding box center [359, 20] width 10 height 10
click at [377, 20] on icon "search" at bounding box center [379, 20] width 10 height 10
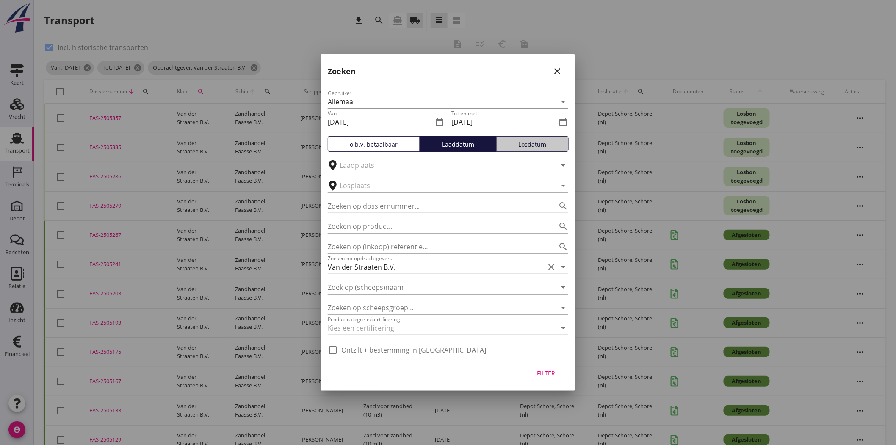
click at [550, 142] on div "Losdatum" at bounding box center [532, 144] width 65 height 9
click at [545, 374] on div "Filter" at bounding box center [546, 372] width 24 height 9
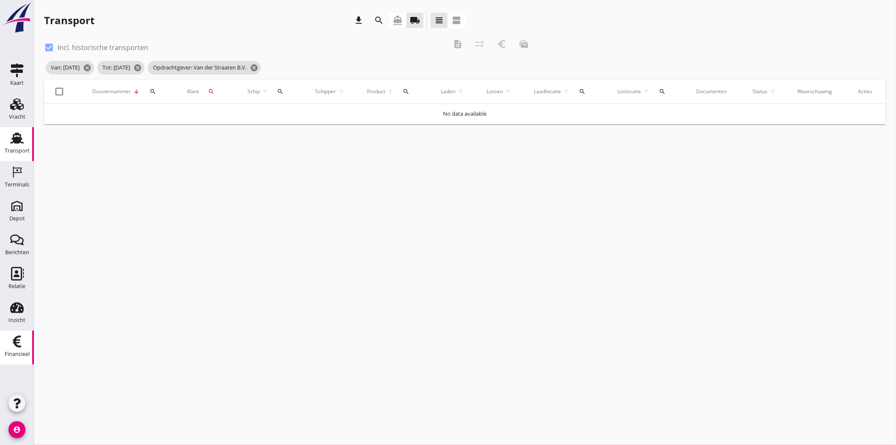
click at [22, 348] on div "Financieel" at bounding box center [17, 354] width 25 height 12
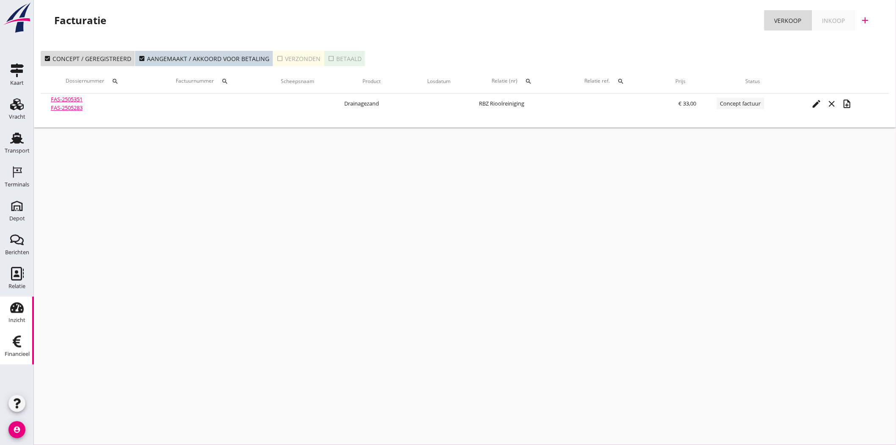
click at [17, 304] on icon "Inzicht" at bounding box center [17, 308] width 14 height 14
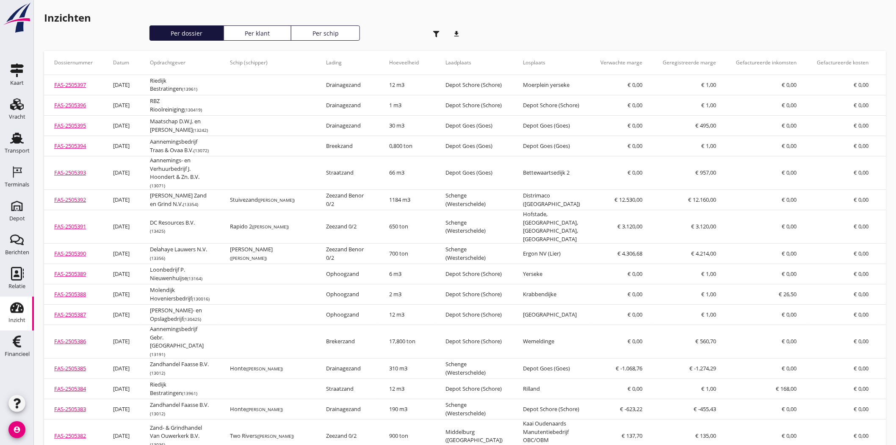
click at [180, 64] on th "Opdrachtgever" at bounding box center [180, 63] width 80 height 24
click at [179, 60] on th "Opdrachtgever" at bounding box center [180, 63] width 80 height 24
click at [436, 33] on use "button" at bounding box center [436, 34] width 6 height 6
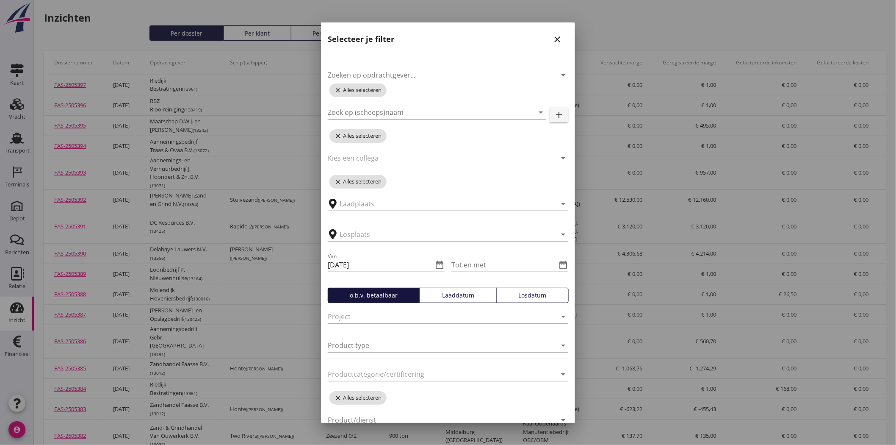
click at [446, 75] on input "Zoeken op opdrachtgever..." at bounding box center [436, 75] width 217 height 14
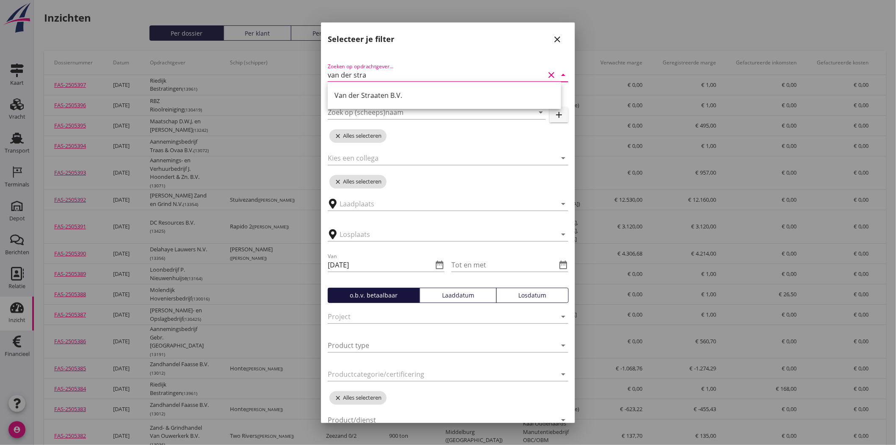
type input "van der straa"
click at [401, 97] on div "Van der Straaten B.V." at bounding box center [445, 95] width 220 height 10
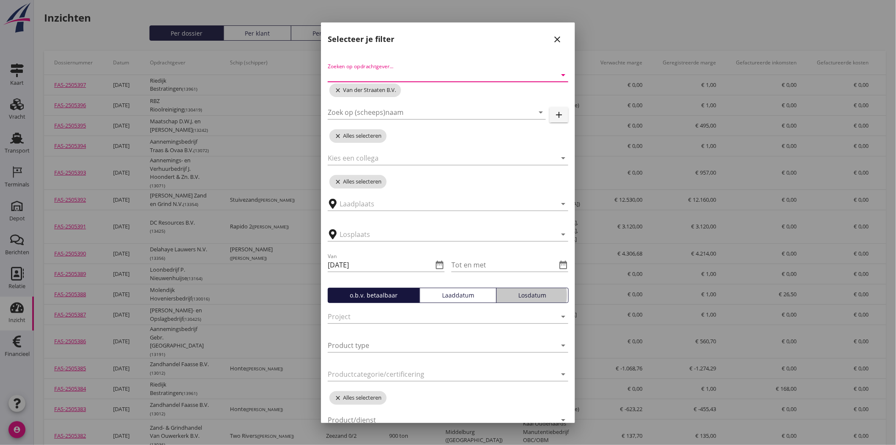
click at [521, 293] on div "Losdatum" at bounding box center [532, 295] width 65 height 9
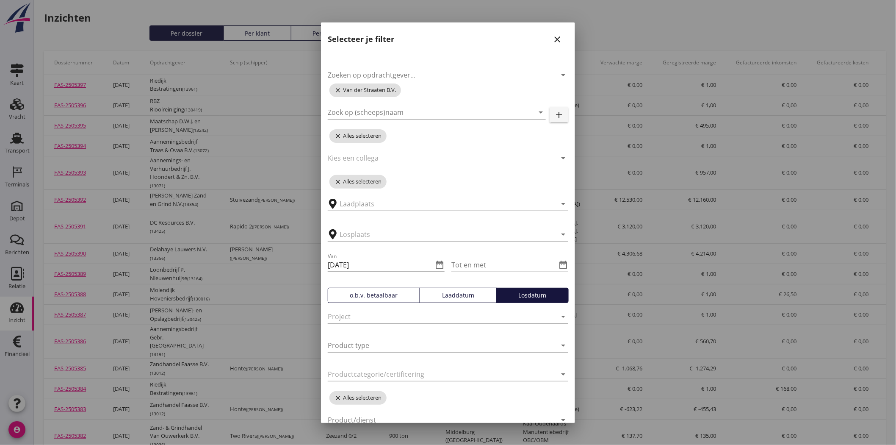
click at [438, 266] on icon "date_range" at bounding box center [439, 265] width 10 height 10
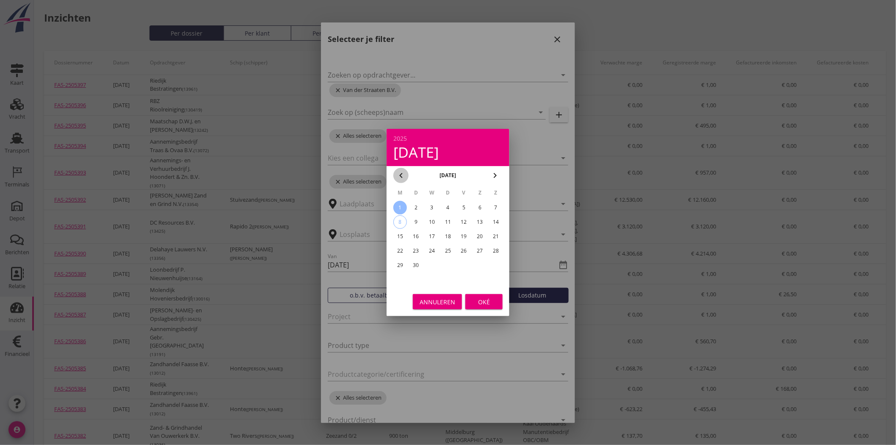
click at [397, 174] on icon "chevron_left" at bounding box center [401, 175] width 10 height 10
click at [425, 204] on td "2" at bounding box center [431, 208] width 15 height 14
click at [431, 206] on div "2" at bounding box center [432, 208] width 14 height 14
type input "2025-07-02"
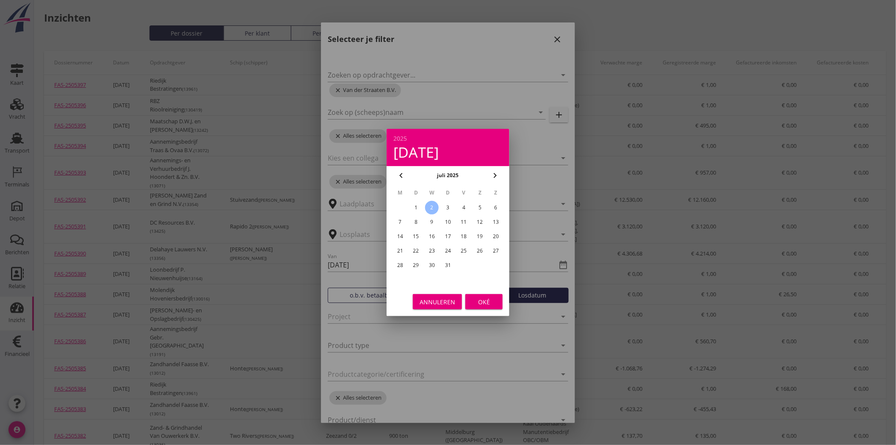
click at [494, 301] on div "Oké" at bounding box center [484, 301] width 24 height 9
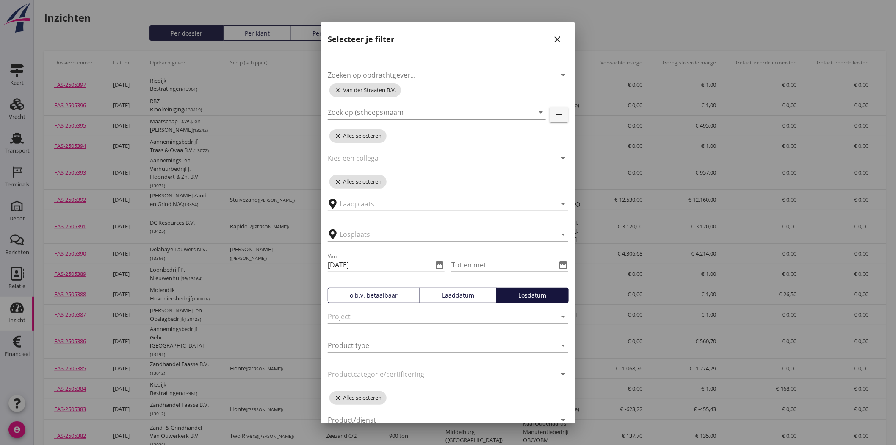
click at [558, 260] on icon "date_range" at bounding box center [563, 265] width 10 height 10
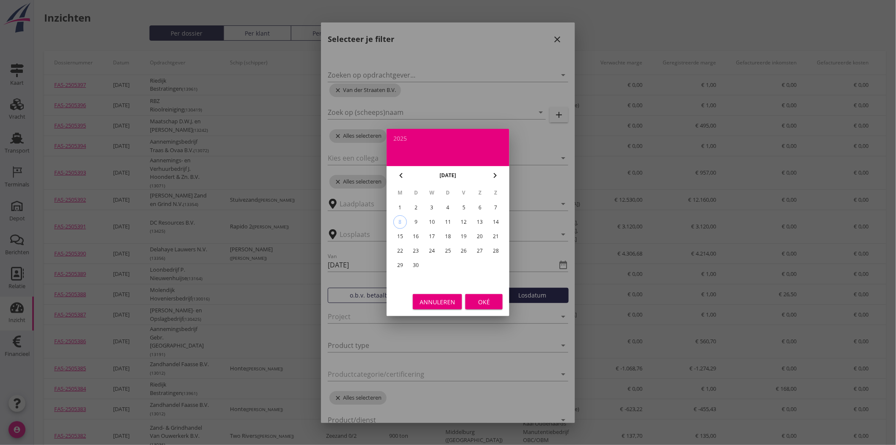
click at [398, 221] on div "8" at bounding box center [400, 222] width 13 height 13
type input "2025-09-08"
click at [481, 303] on div "Oké" at bounding box center [484, 301] width 24 height 9
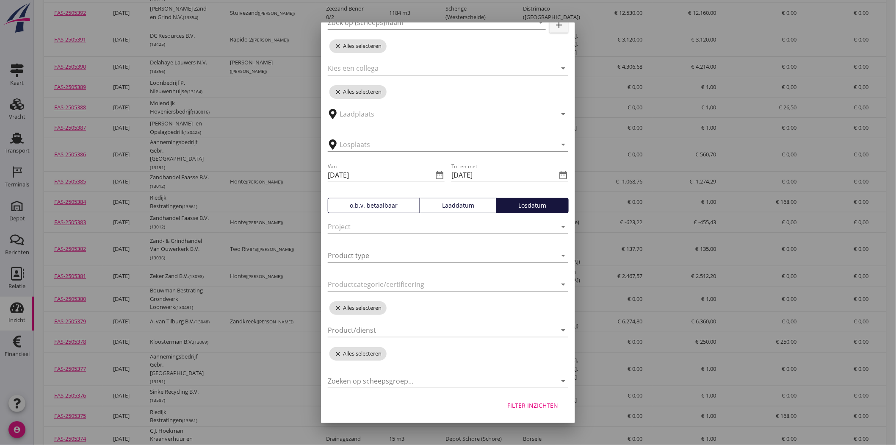
scroll to position [188, 0]
click at [527, 406] on div "Filter inzichten" at bounding box center [532, 405] width 51 height 9
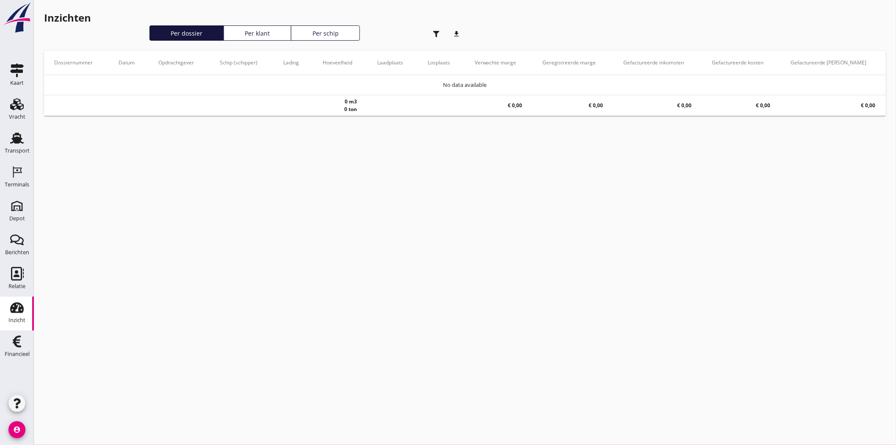
click at [437, 34] on use "button" at bounding box center [436, 34] width 6 height 6
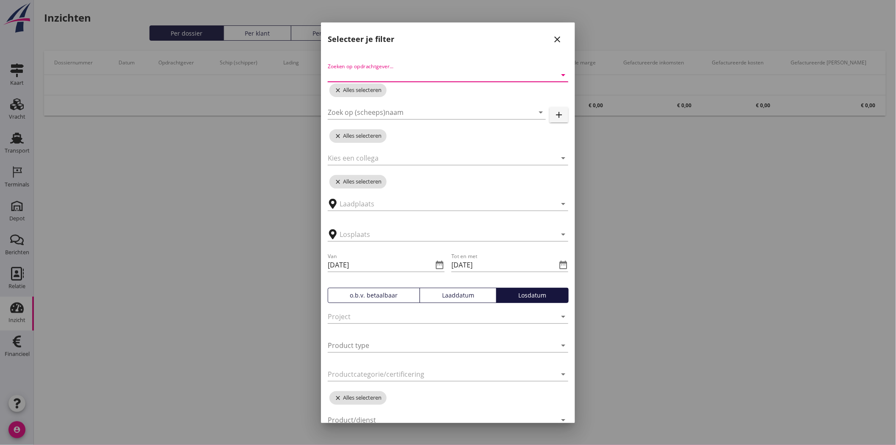
click at [434, 69] on input "Zoeken op opdrachtgever..." at bounding box center [436, 75] width 217 height 14
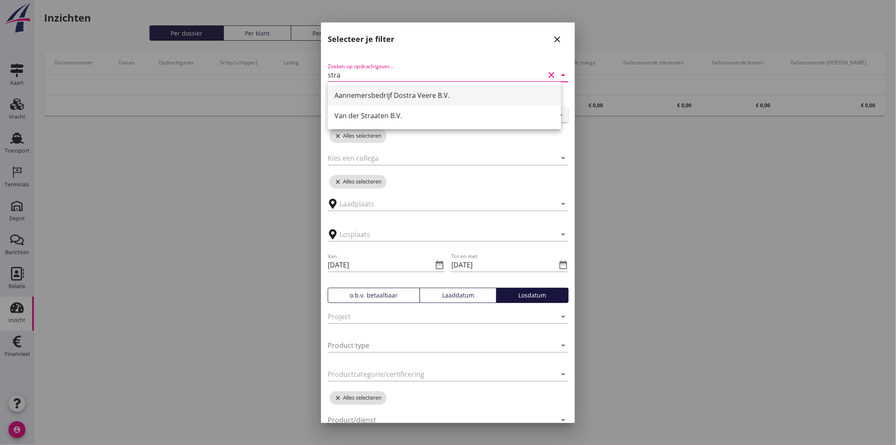
type input "straa"
click at [402, 100] on div "Van der Straaten B.V." at bounding box center [445, 95] width 220 height 20
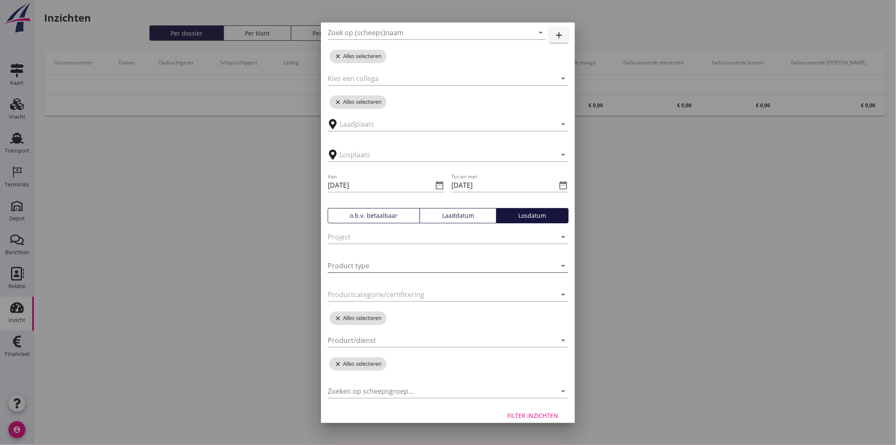
scroll to position [90, 0]
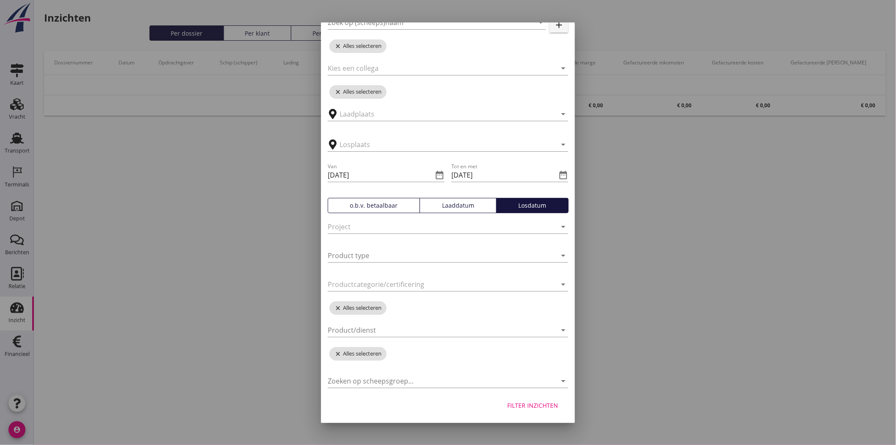
click at [529, 405] on div "Filter inzichten" at bounding box center [532, 405] width 51 height 9
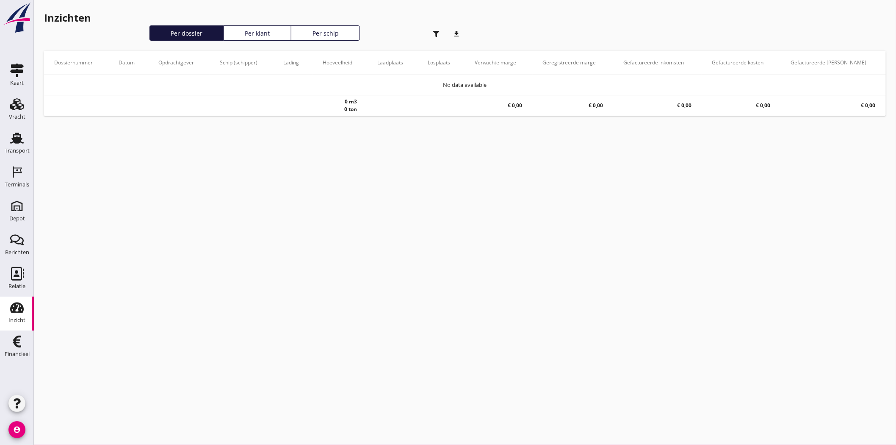
click at [439, 34] on icon "button" at bounding box center [436, 34] width 6 height 6
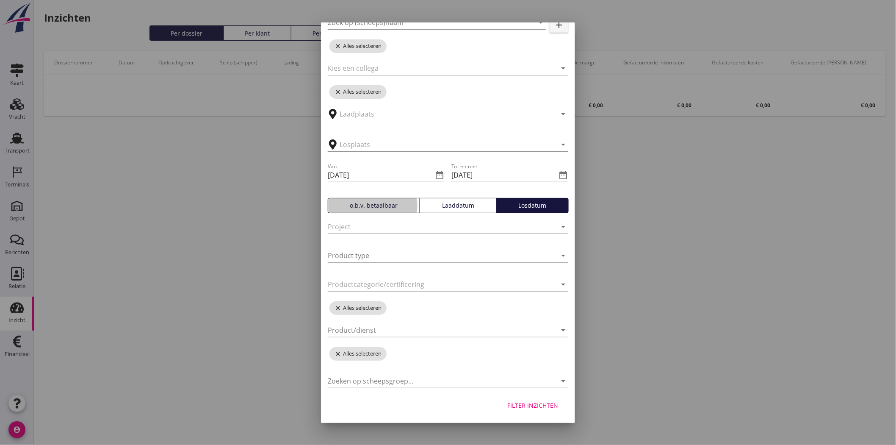
click at [405, 202] on div "o.b.v. betaalbaar" at bounding box center [374, 205] width 85 height 9
click at [542, 409] on button "Filter inzichten" at bounding box center [533, 405] width 64 height 15
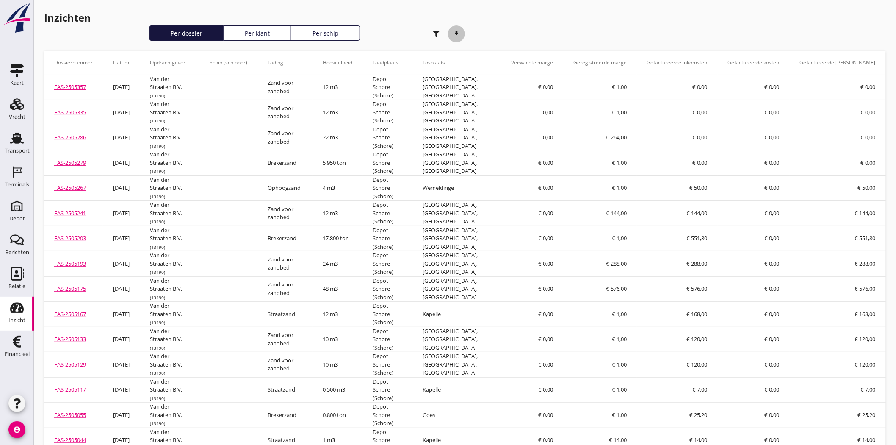
click at [461, 39] on icon "download" at bounding box center [456, 33] width 17 height 17
click at [20, 310] on use at bounding box center [17, 307] width 14 height 11
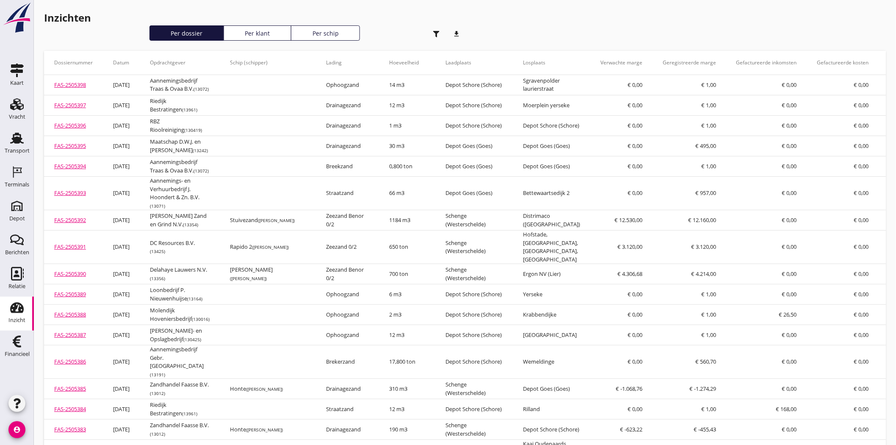
click at [178, 65] on th "Opdrachtgever" at bounding box center [180, 63] width 80 height 24
click at [433, 31] on icon "button" at bounding box center [436, 34] width 6 height 6
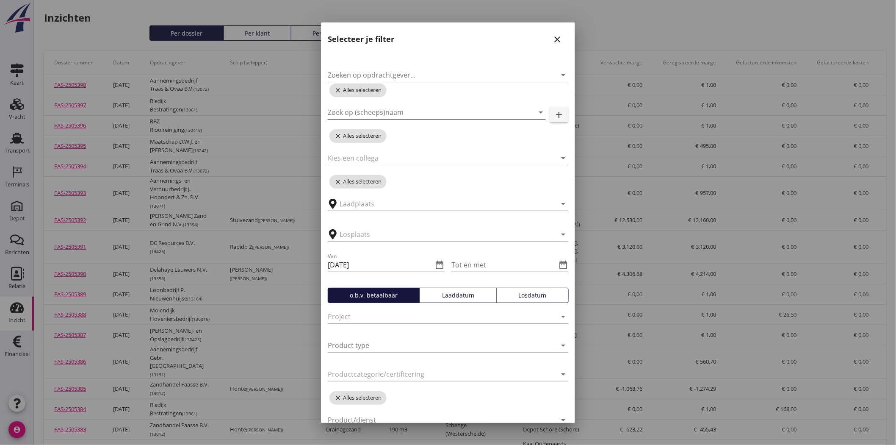
click at [398, 109] on input "Zoek op (scheeps)naam" at bounding box center [425, 112] width 194 height 14
click at [413, 71] on input "Zoeken op opdrachtgever..." at bounding box center [436, 75] width 217 height 14
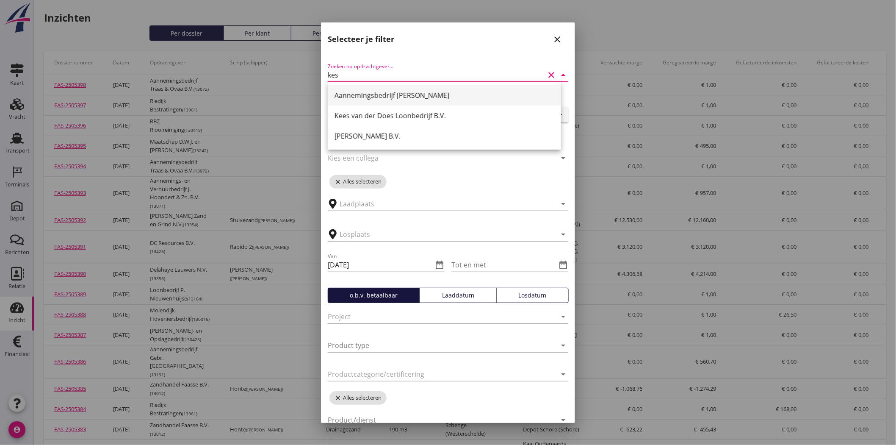
type input "kess"
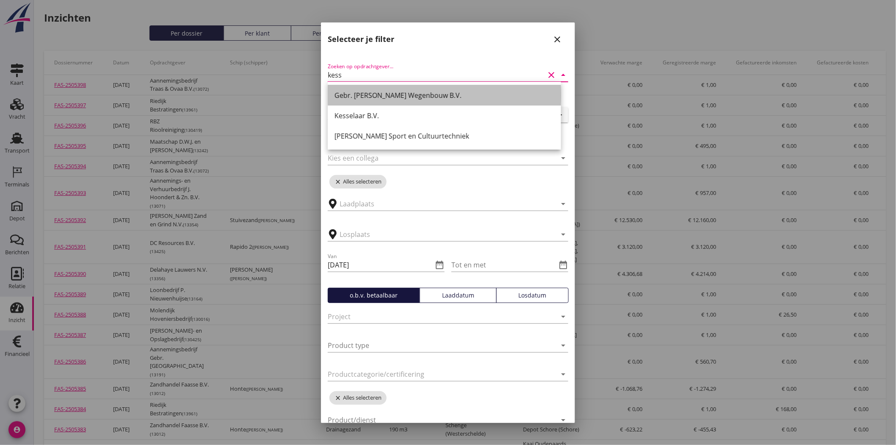
click at [390, 91] on div "Gebr. Van Kessel Wegenbouw B.V." at bounding box center [445, 95] width 220 height 10
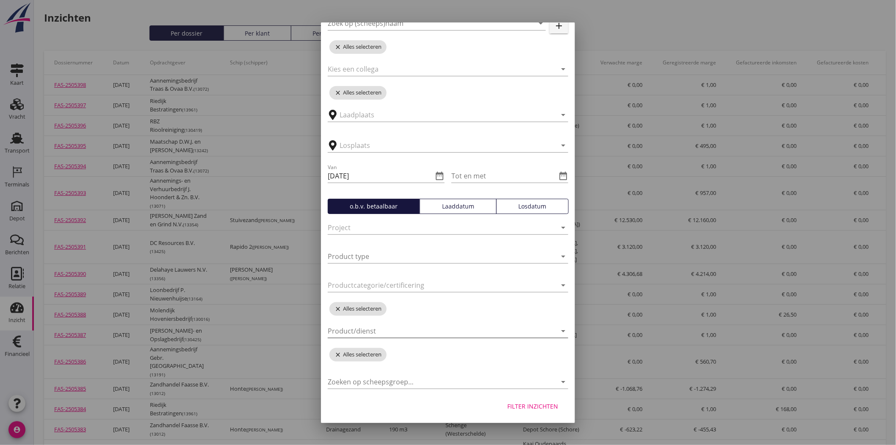
scroll to position [90, 0]
click at [508, 403] on div "Filter inzichten" at bounding box center [532, 405] width 51 height 9
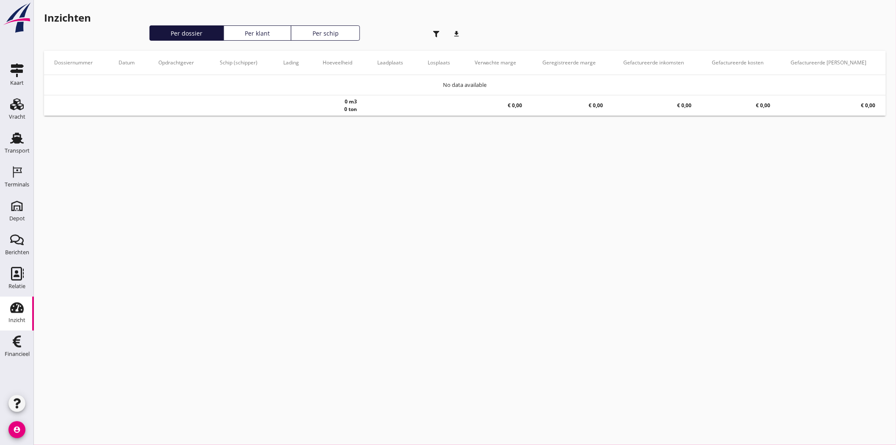
click at [430, 31] on div "button" at bounding box center [436, 33] width 17 height 17
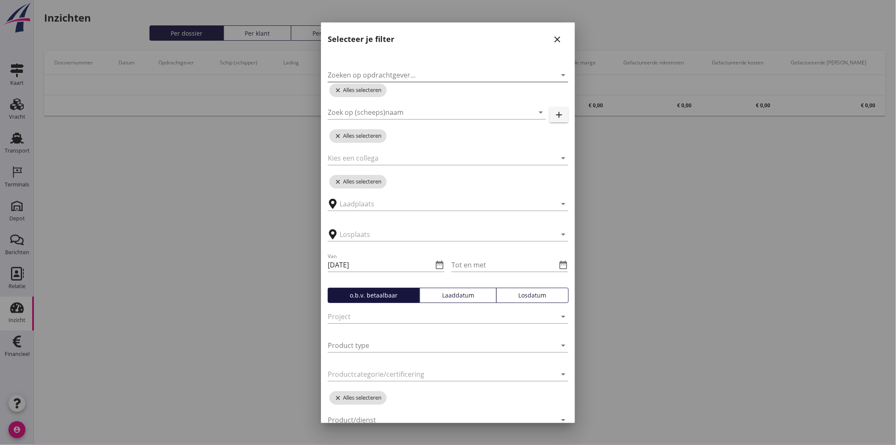
click at [393, 76] on input "Zoeken op opdrachtgever..." at bounding box center [436, 75] width 217 height 14
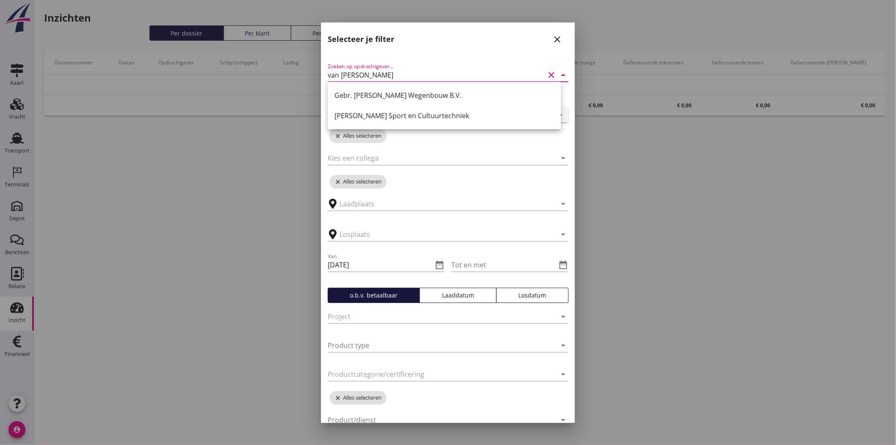
type input "van kessel"
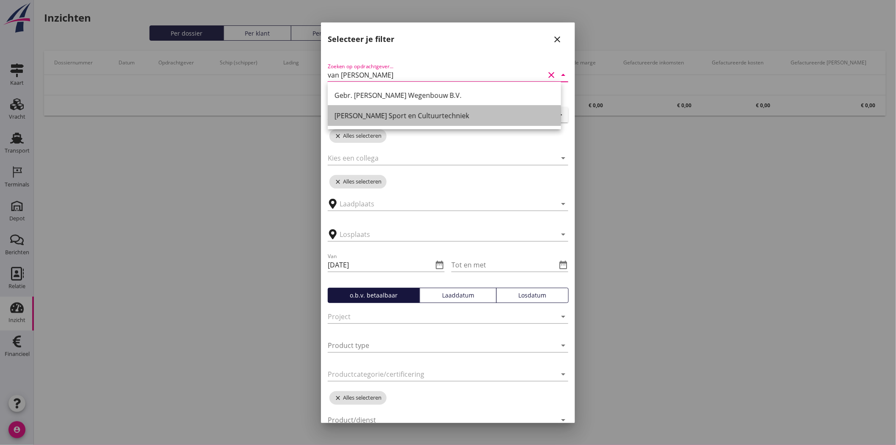
click at [424, 112] on div "[PERSON_NAME] Sport en Cultuurtechniek" at bounding box center [445, 116] width 220 height 10
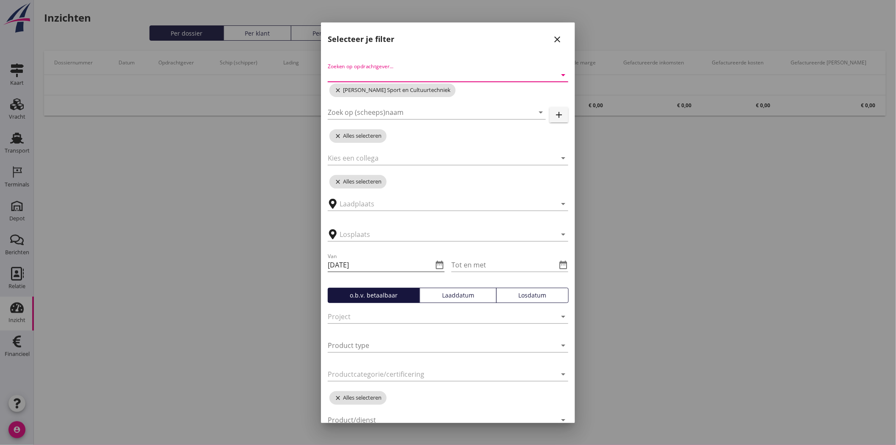
click at [436, 261] on icon "date_range" at bounding box center [439, 265] width 10 height 10
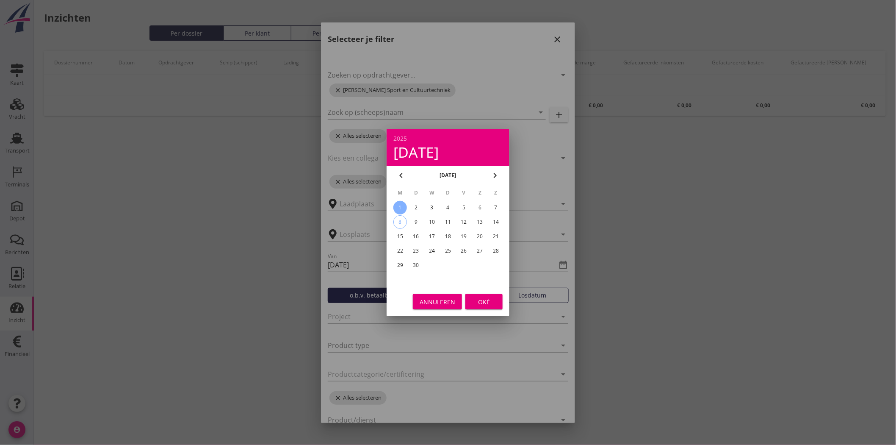
click at [397, 205] on div "1" at bounding box center [400, 208] width 14 height 14
click at [493, 302] on div "Oké" at bounding box center [484, 301] width 24 height 9
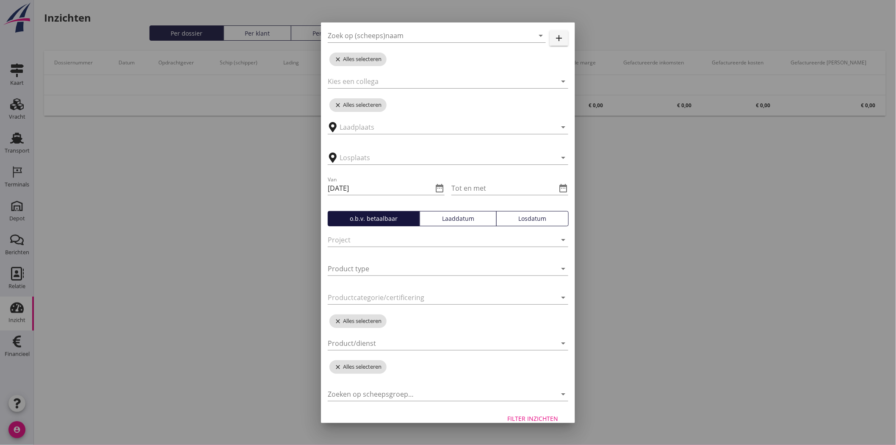
scroll to position [90, 0]
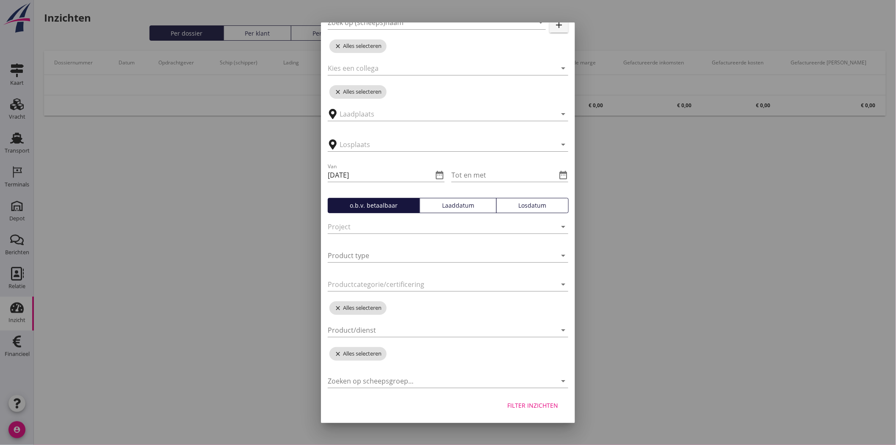
click at [542, 407] on div "Filter inzichten" at bounding box center [532, 405] width 51 height 9
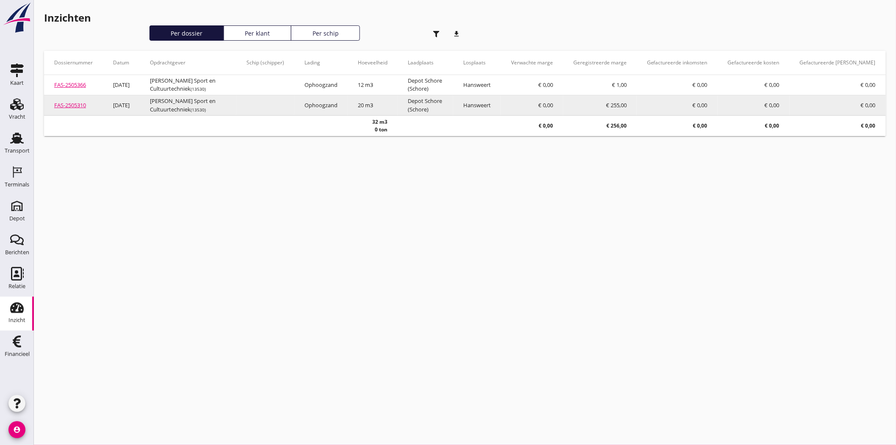
click at [68, 105] on link "FAS-2505310" at bounding box center [70, 105] width 32 height 8
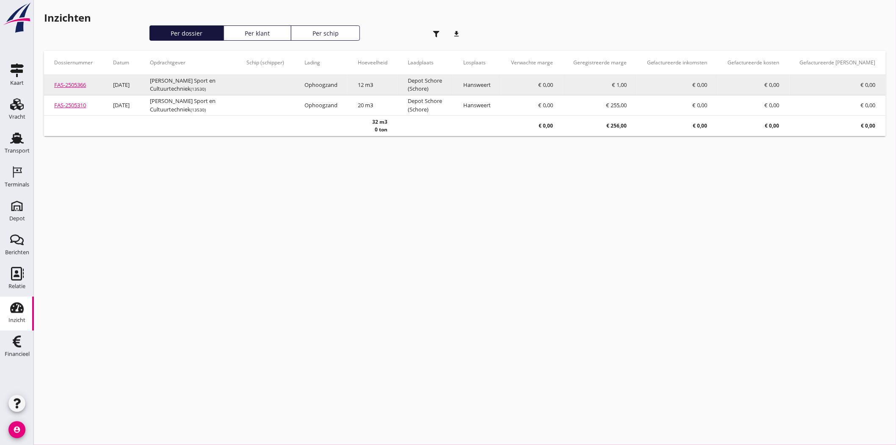
click at [72, 86] on link "FAS-2505366" at bounding box center [70, 85] width 32 height 8
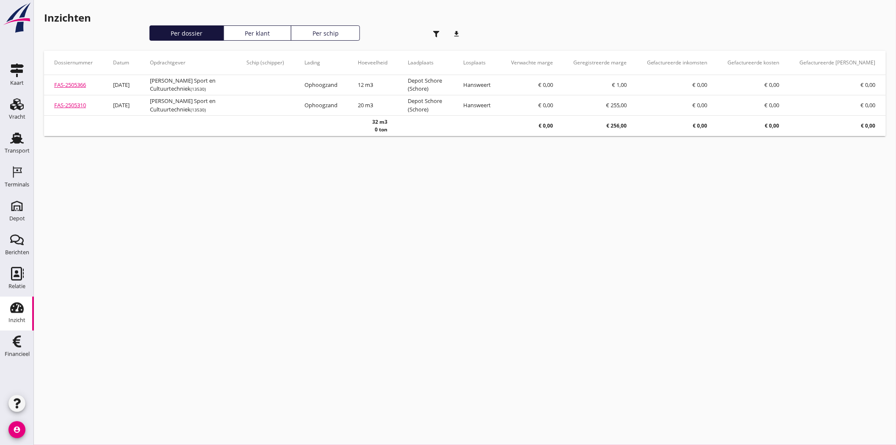
click at [435, 31] on use "button" at bounding box center [436, 34] width 6 height 6
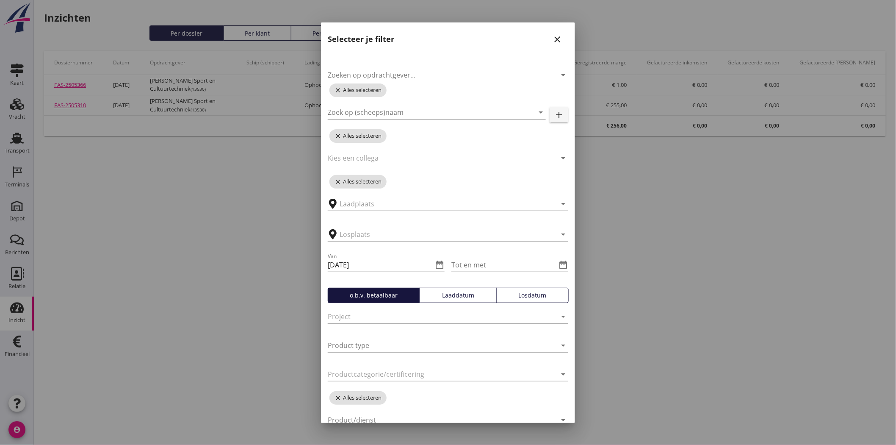
click at [384, 73] on input "Zoeken op opdrachtgever..." at bounding box center [436, 75] width 217 height 14
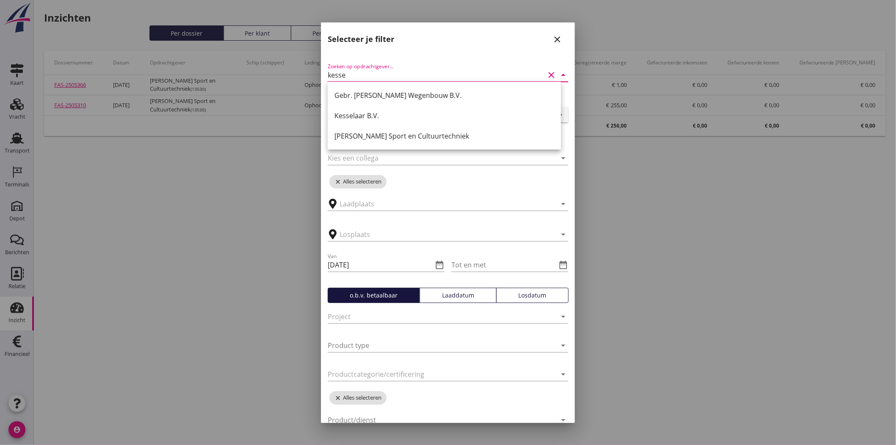
type input "kessel"
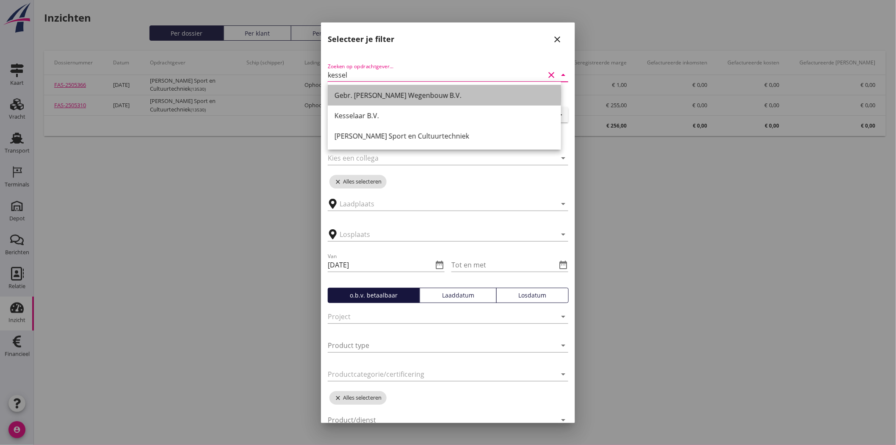
click at [425, 89] on div "Gebr. Van Kessel Wegenbouw B.V." at bounding box center [445, 95] width 220 height 20
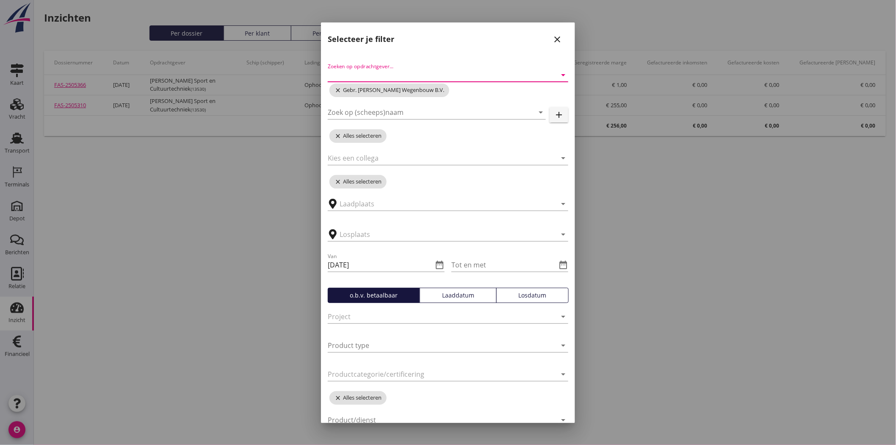
scroll to position [90, 0]
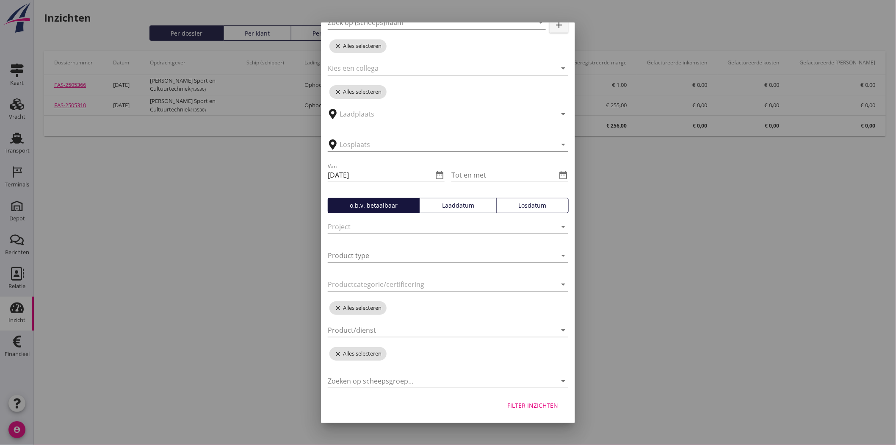
click at [524, 404] on div "Filter inzichten" at bounding box center [532, 405] width 51 height 9
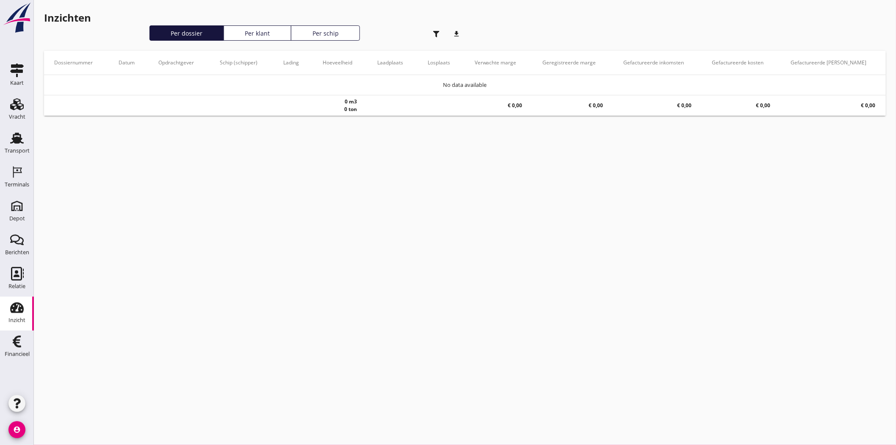
click at [433, 31] on icon "button" at bounding box center [436, 34] width 6 height 6
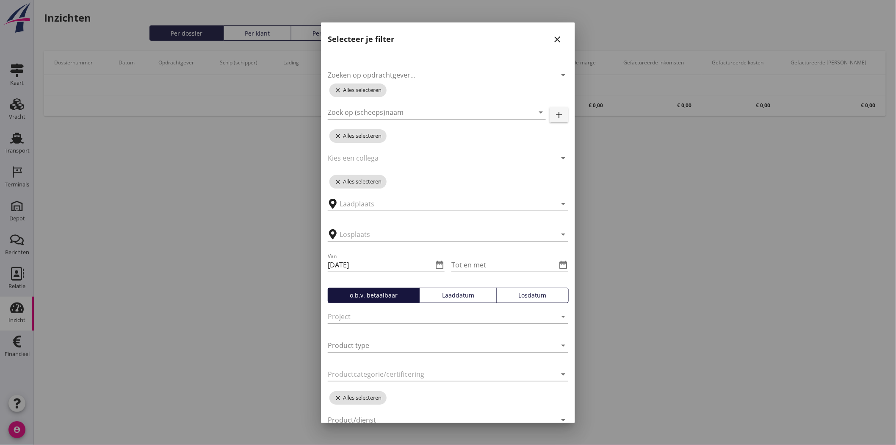
click at [439, 70] on input "Zoeken op opdrachtgever..." at bounding box center [436, 75] width 217 height 14
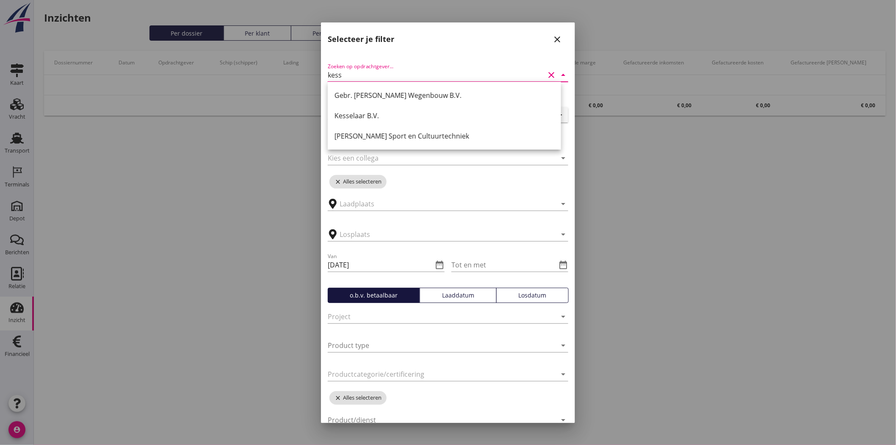
type input "kess"
click at [664, 192] on div at bounding box center [448, 222] width 896 height 445
